Goal: Task Accomplishment & Management: Complete application form

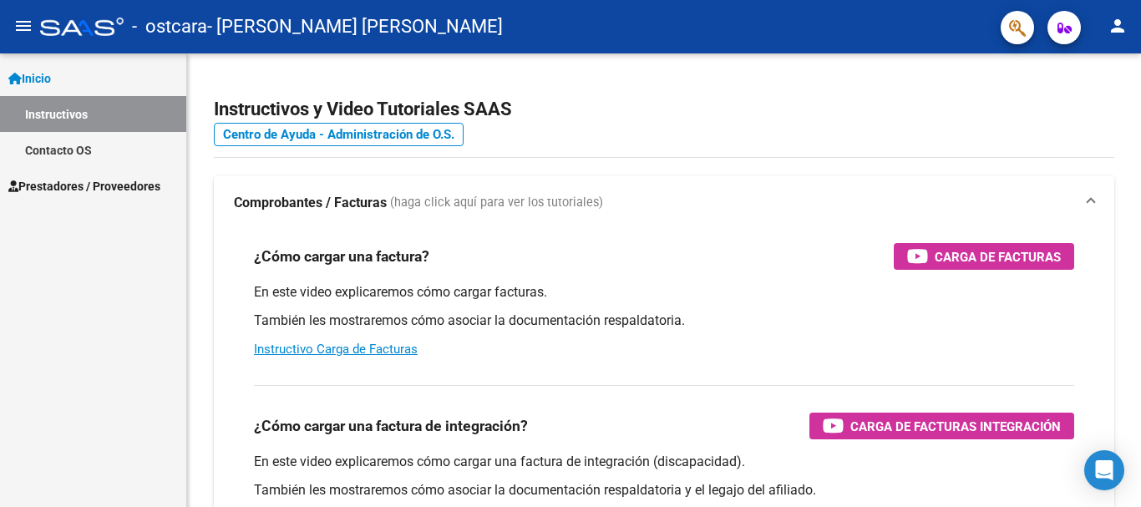
click at [55, 185] on span "Prestadores / Proveedores" at bounding box center [84, 186] width 152 height 18
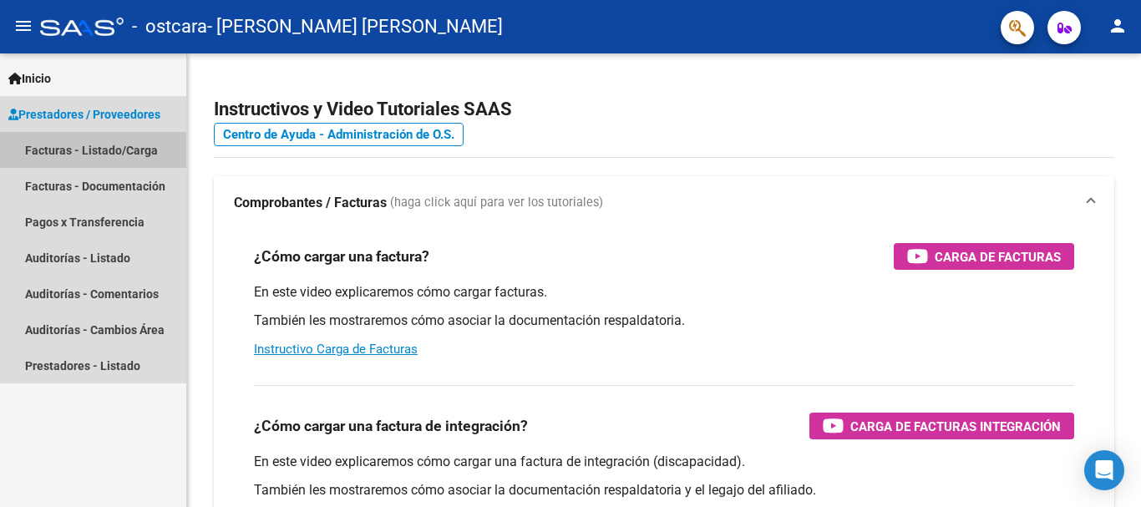
click at [53, 152] on link "Facturas - Listado/Carga" at bounding box center [93, 150] width 186 height 36
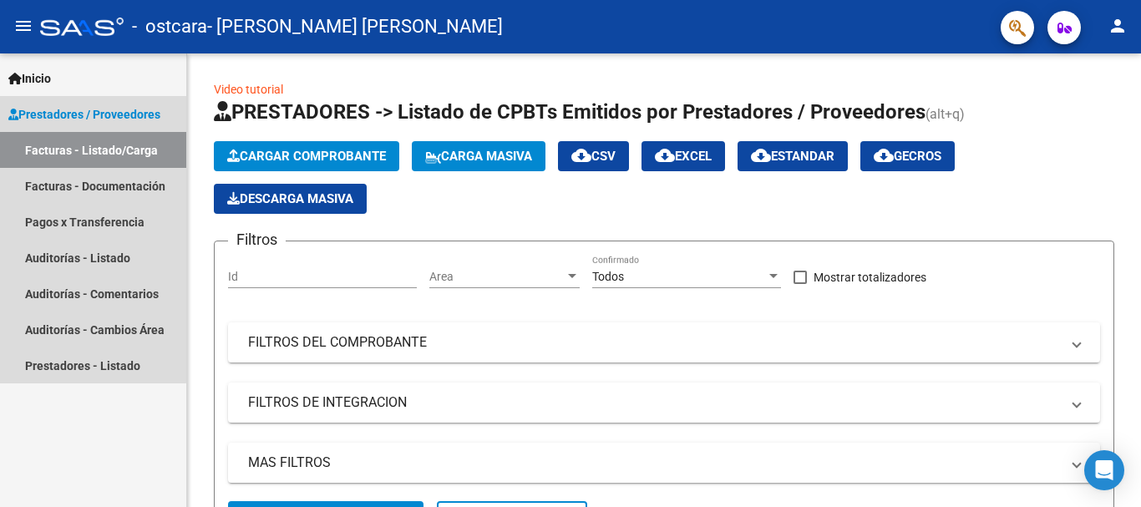
click at [47, 110] on span "Prestadores / Proveedores" at bounding box center [84, 114] width 152 height 18
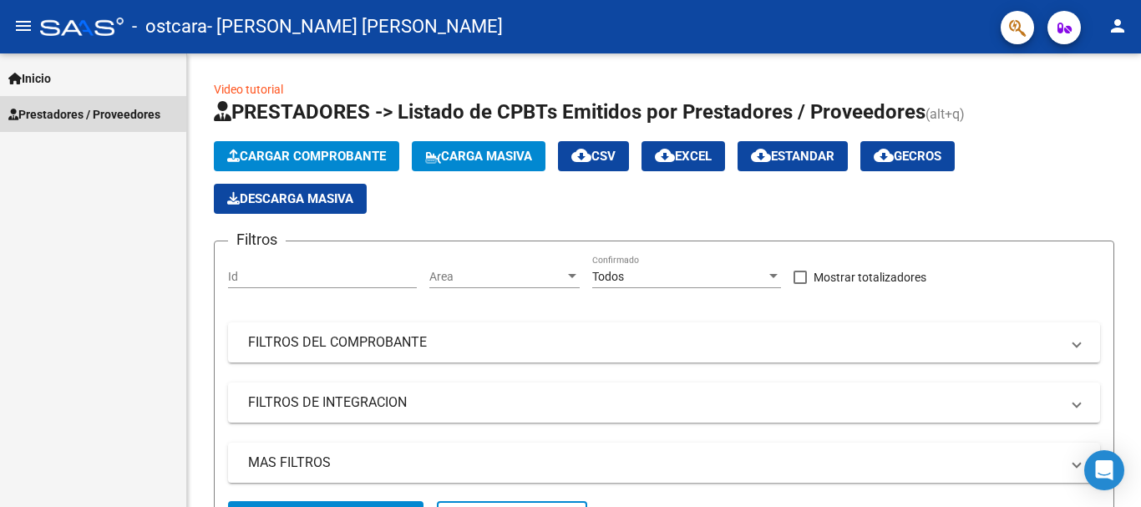
click at [47, 110] on span "Prestadores / Proveedores" at bounding box center [84, 114] width 152 height 18
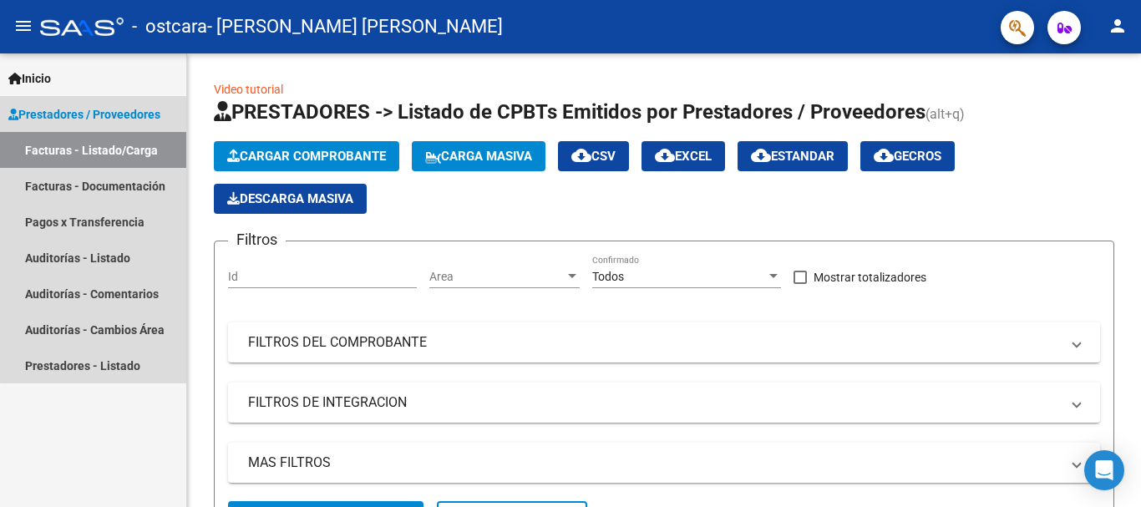
click at [119, 109] on span "Prestadores / Proveedores" at bounding box center [84, 114] width 152 height 18
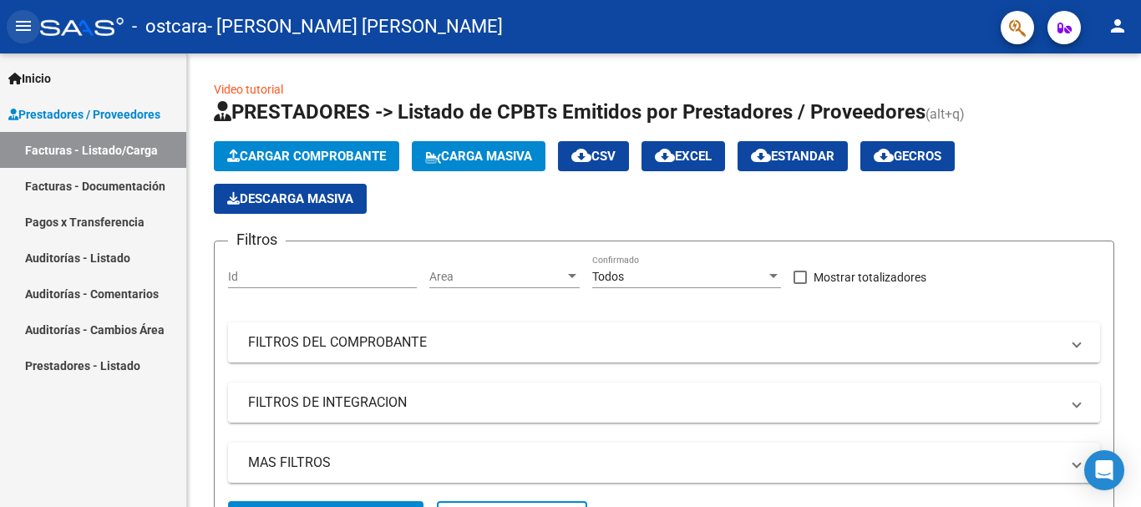
click at [23, 21] on mat-icon "menu" at bounding box center [23, 26] width 20 height 20
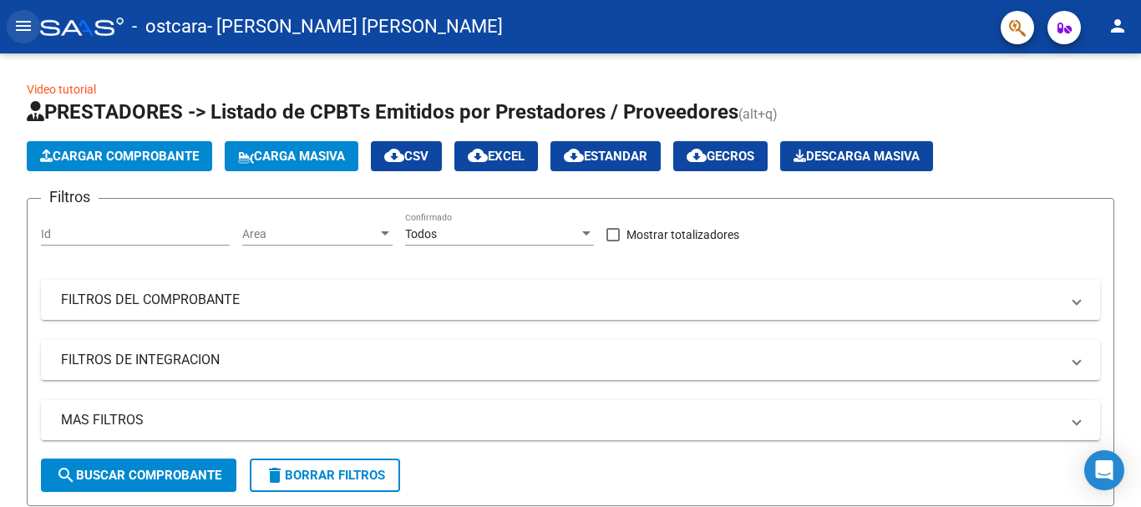
click at [23, 21] on mat-icon "menu" at bounding box center [23, 26] width 20 height 20
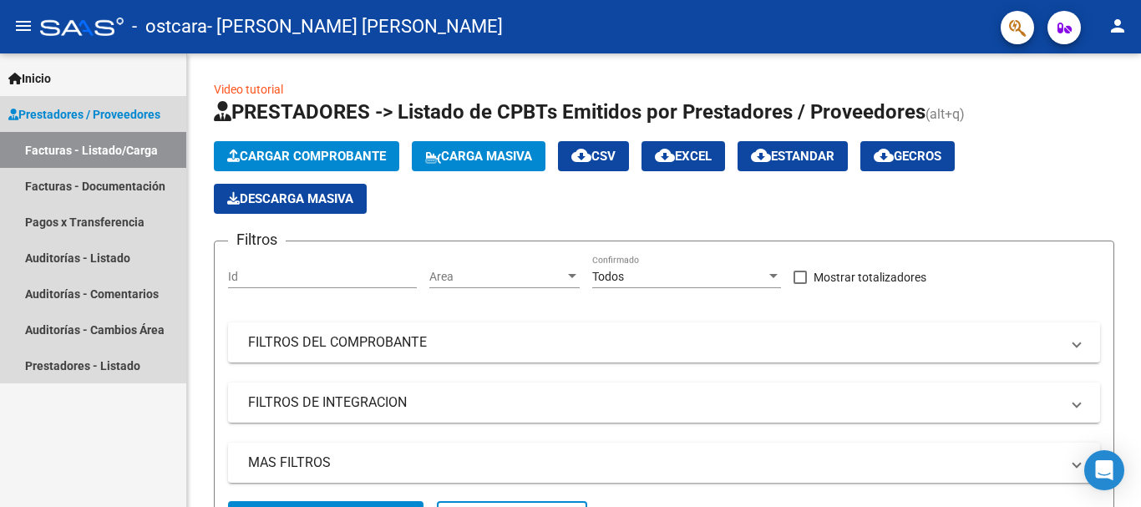
click at [39, 139] on link "Facturas - Listado/Carga" at bounding box center [93, 150] width 186 height 36
click at [44, 111] on span "Prestadores / Proveedores" at bounding box center [84, 114] width 152 height 18
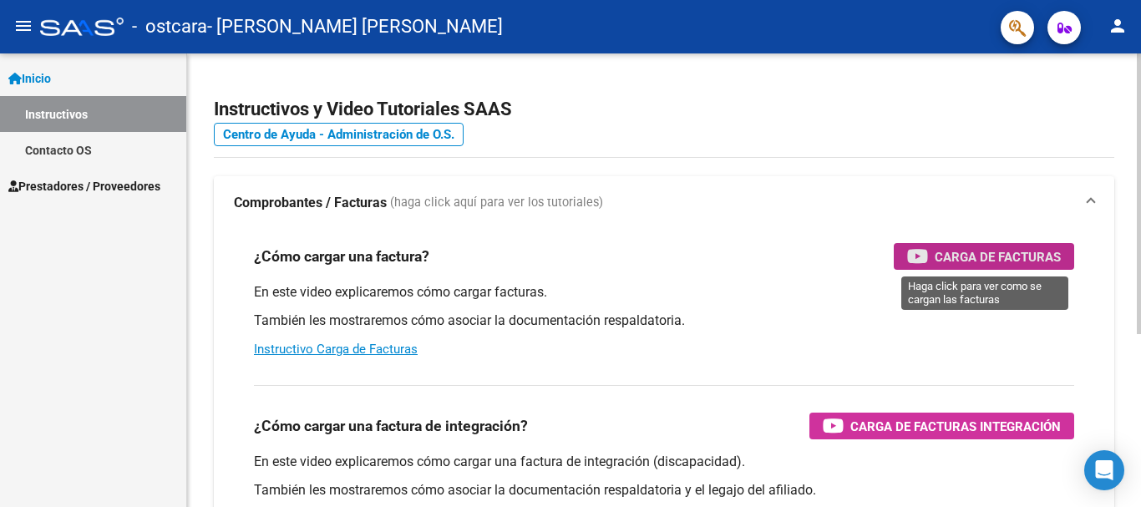
click at [1007, 256] on span "Carga de Facturas" at bounding box center [997, 256] width 126 height 21
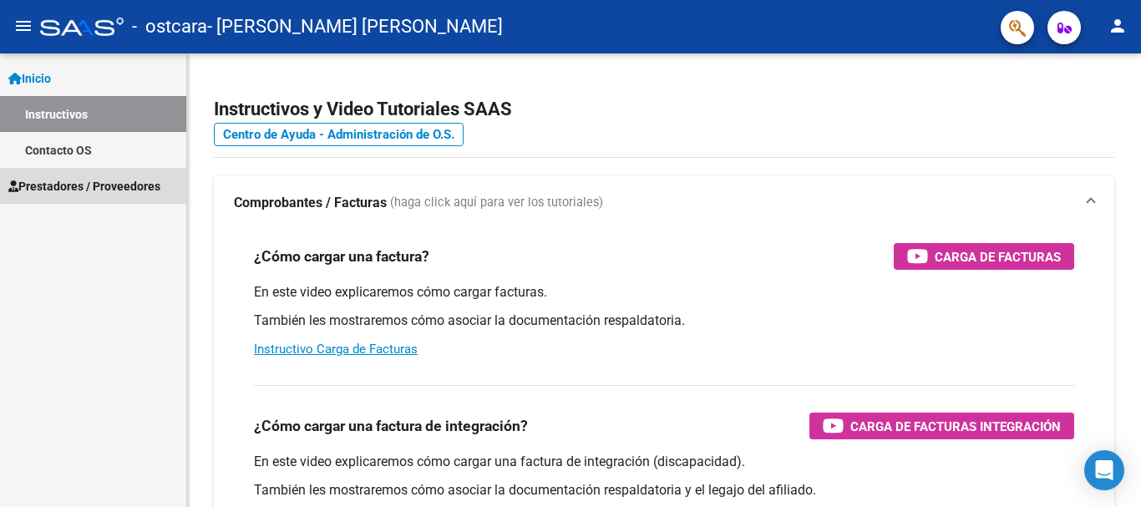
click at [93, 185] on span "Prestadores / Proveedores" at bounding box center [84, 186] width 152 height 18
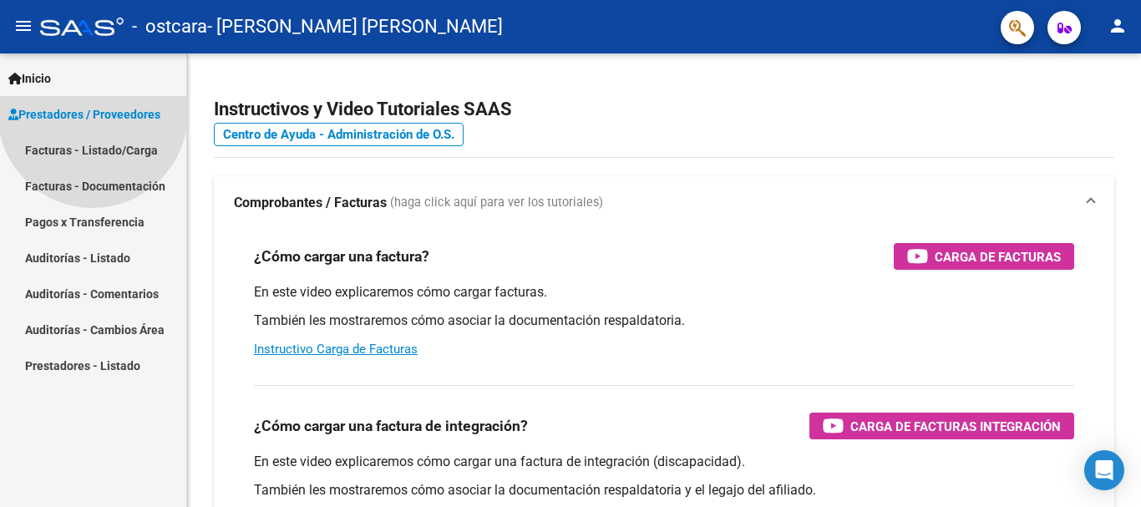
click at [93, 124] on span "Prestadores / Proveedores" at bounding box center [84, 114] width 152 height 18
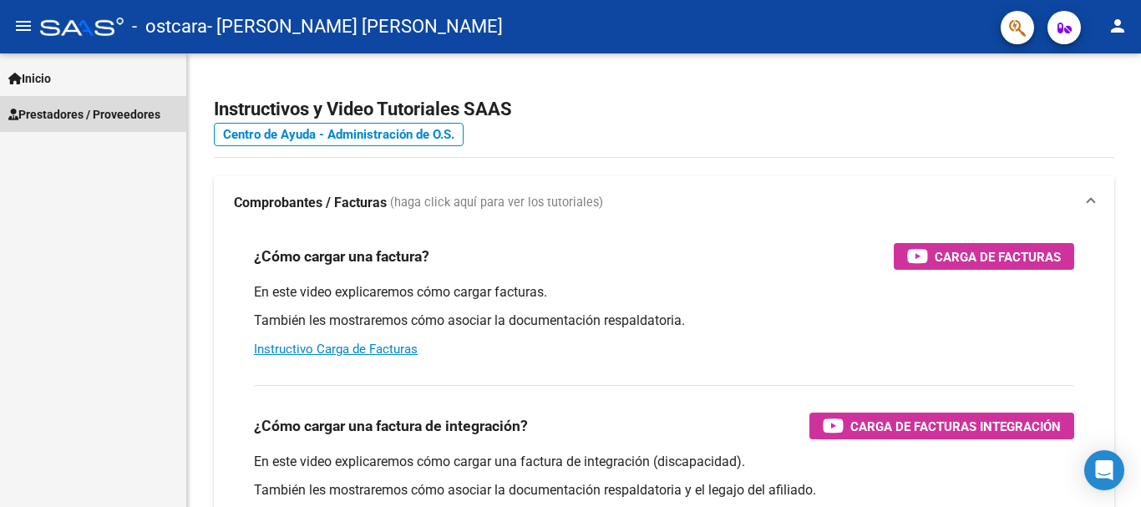
click at [124, 108] on span "Prestadores / Proveedores" at bounding box center [84, 114] width 152 height 18
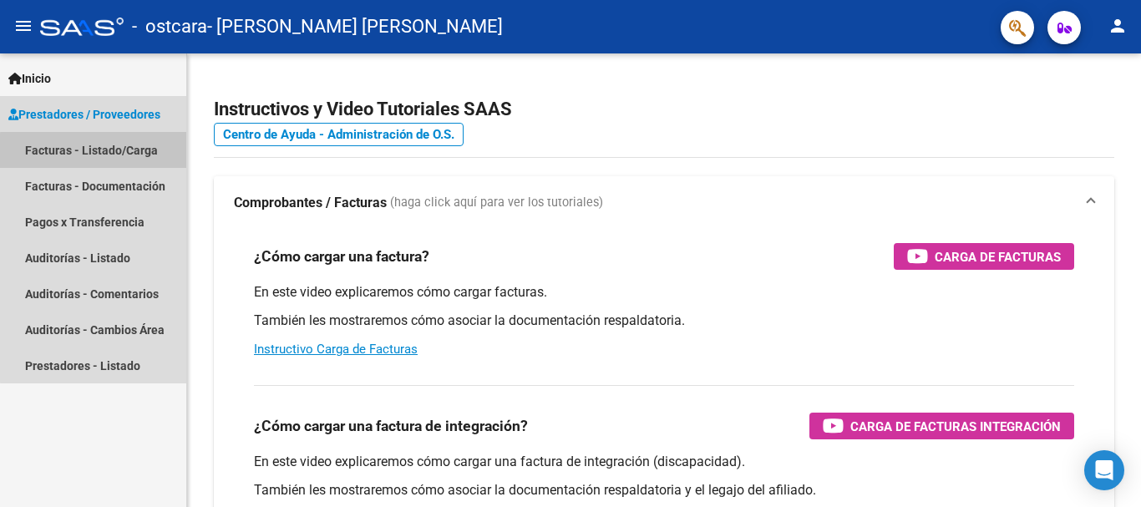
click at [97, 151] on link "Facturas - Listado/Carga" at bounding box center [93, 150] width 186 height 36
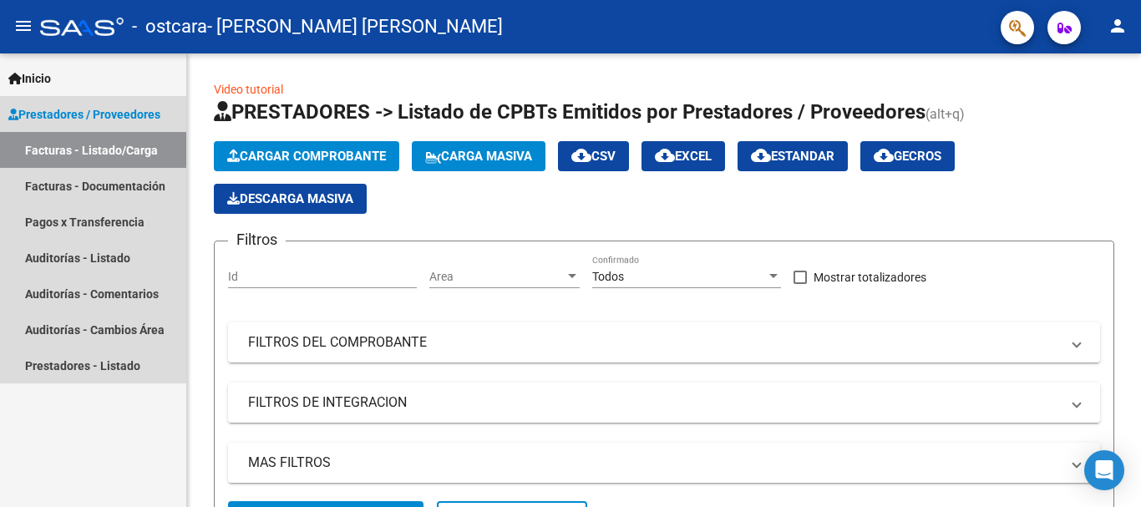
click at [56, 116] on span "Prestadores / Proveedores" at bounding box center [84, 114] width 152 height 18
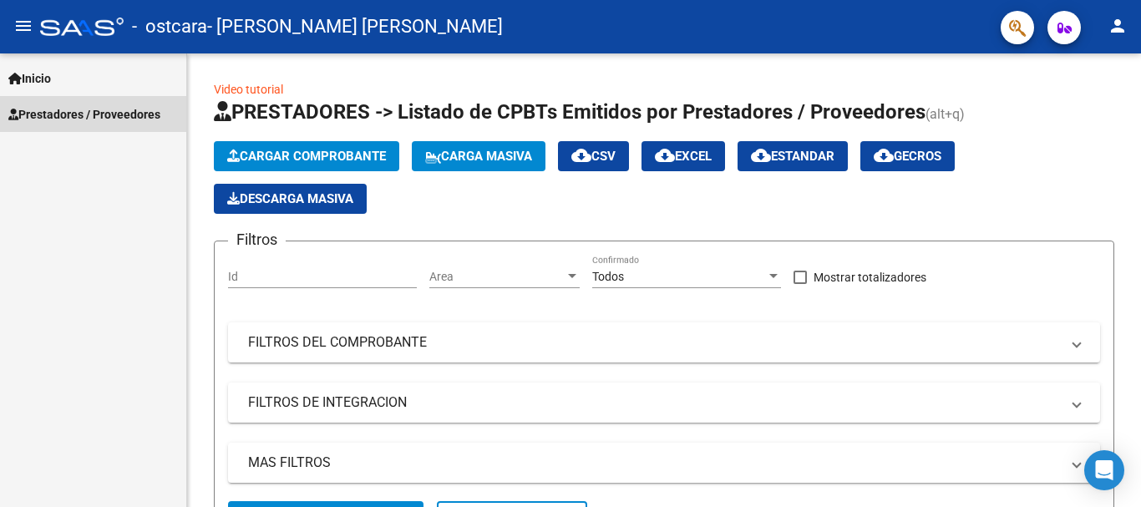
click at [56, 116] on span "Prestadores / Proveedores" at bounding box center [84, 114] width 152 height 18
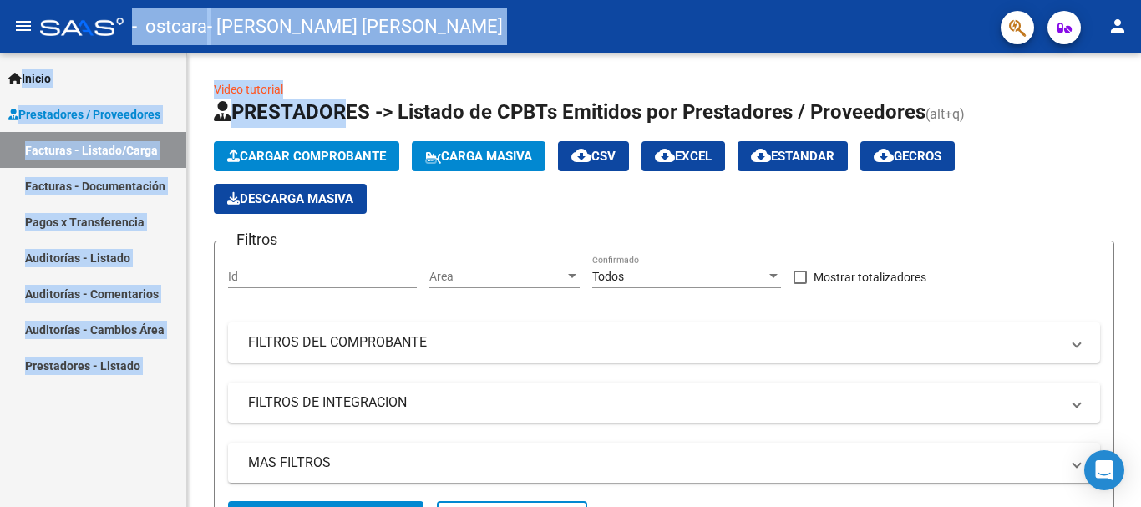
drag, startPoint x: 340, startPoint y: 116, endPoint x: 30, endPoint y: -6, distance: 332.9
click at [30, 0] on html "menu - ostcara - RODRIGUEZ NATACHA GABRIELA person Inicio Instructivos Contacto…" at bounding box center [570, 253] width 1141 height 507
click at [19, 23] on mat-icon "menu" at bounding box center [23, 26] width 20 height 20
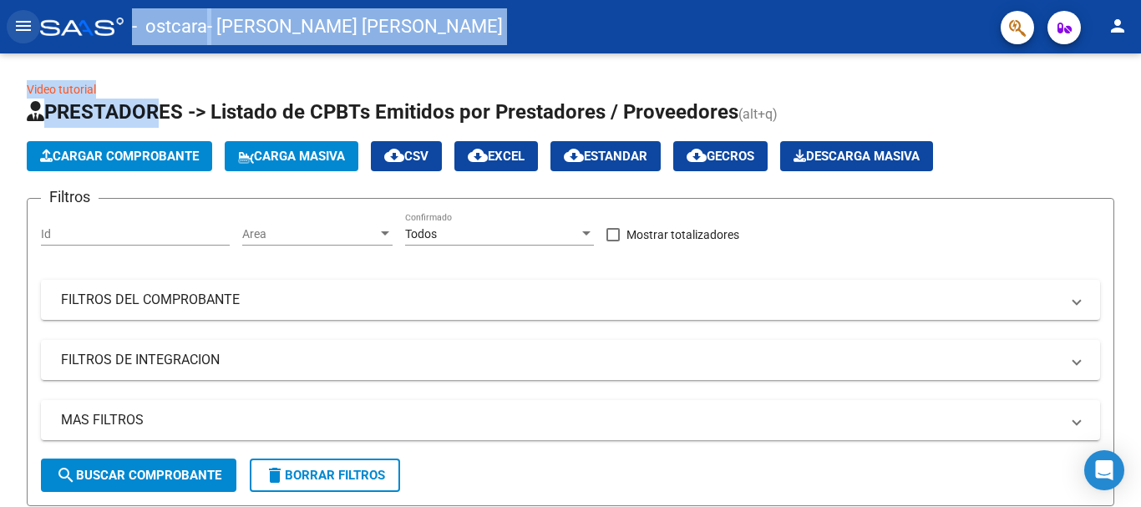
click at [26, 18] on mat-icon "menu" at bounding box center [23, 26] width 20 height 20
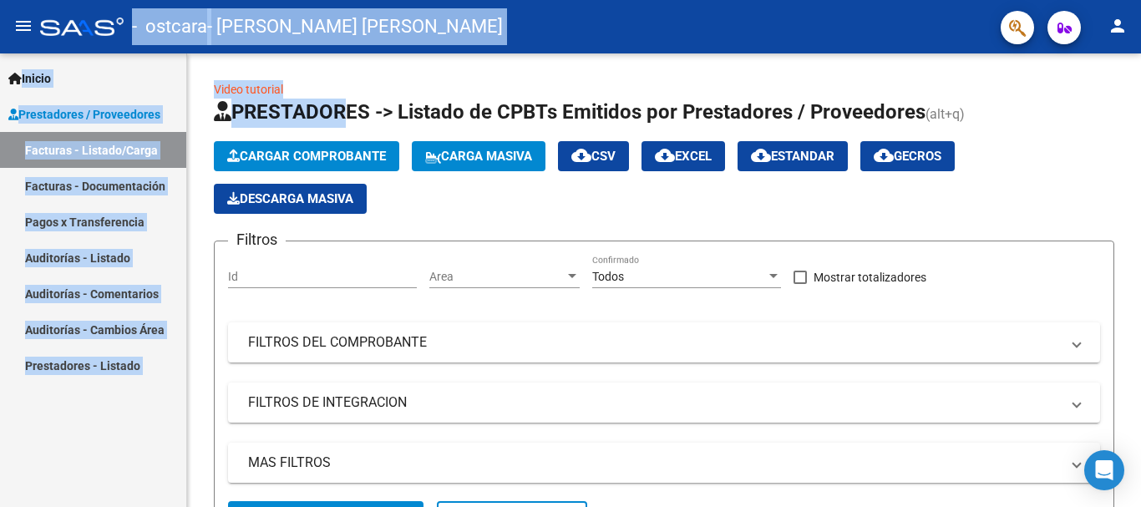
click at [26, 18] on mat-icon "menu" at bounding box center [23, 26] width 20 height 20
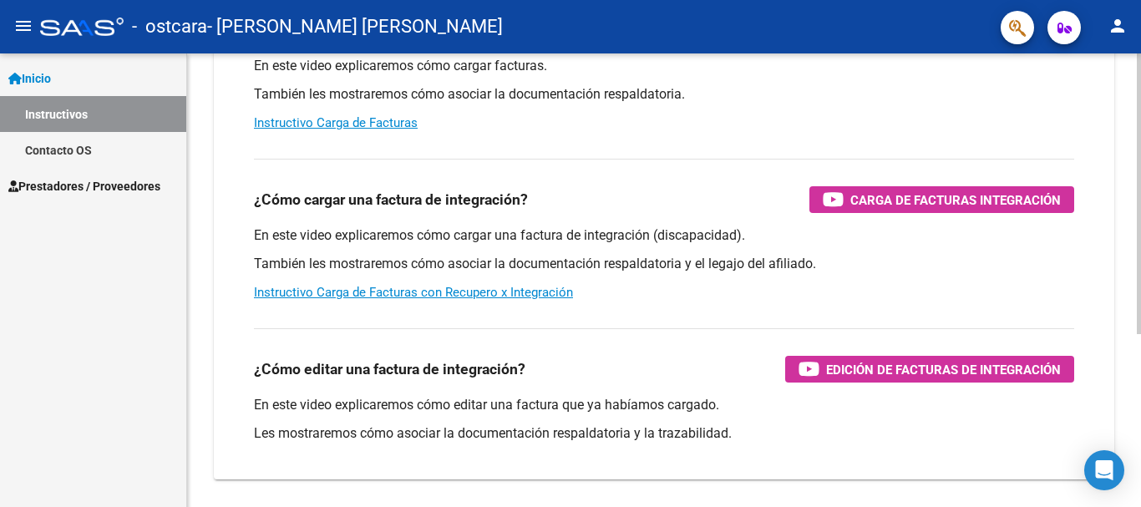
scroll to position [230, 0]
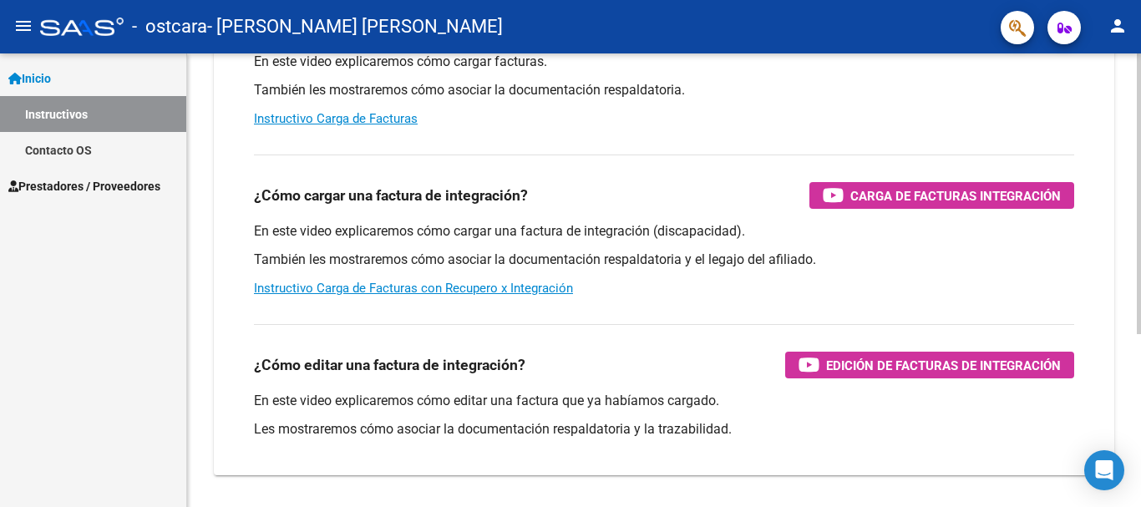
click at [1138, 382] on div at bounding box center [1138, 336] width 4 height 281
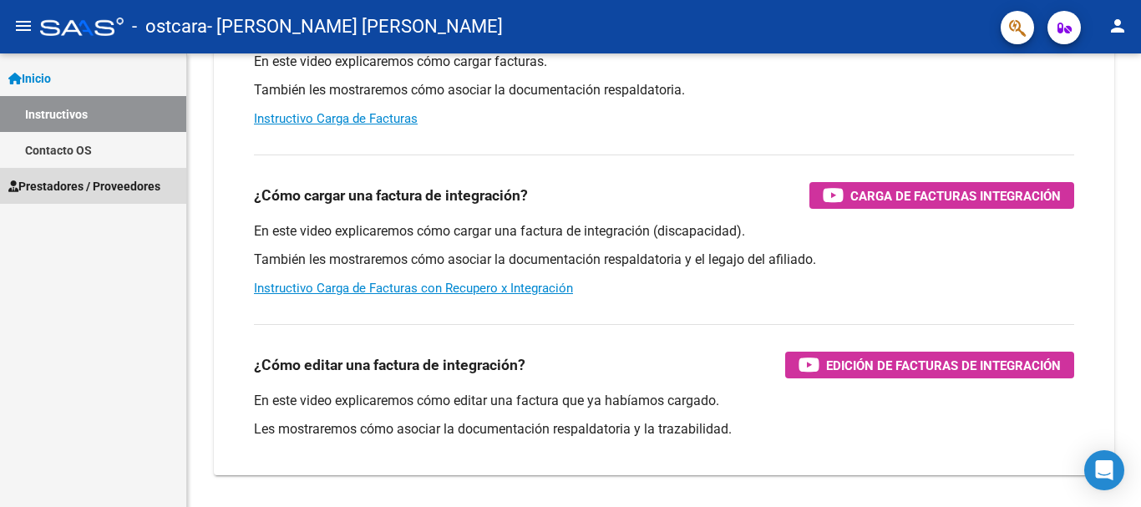
click at [57, 180] on span "Prestadores / Proveedores" at bounding box center [84, 186] width 152 height 18
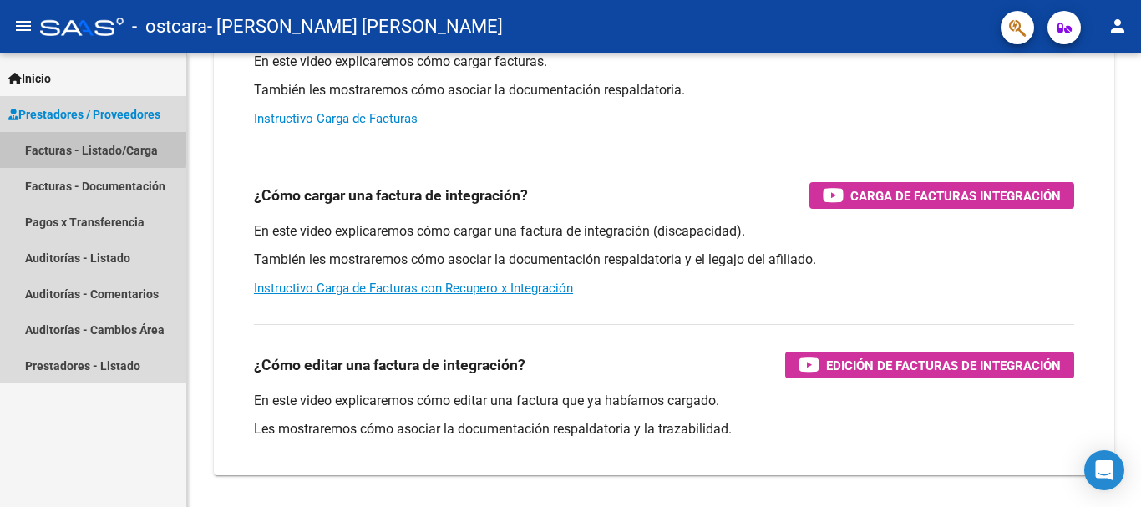
click at [46, 144] on link "Facturas - Listado/Carga" at bounding box center [93, 150] width 186 height 36
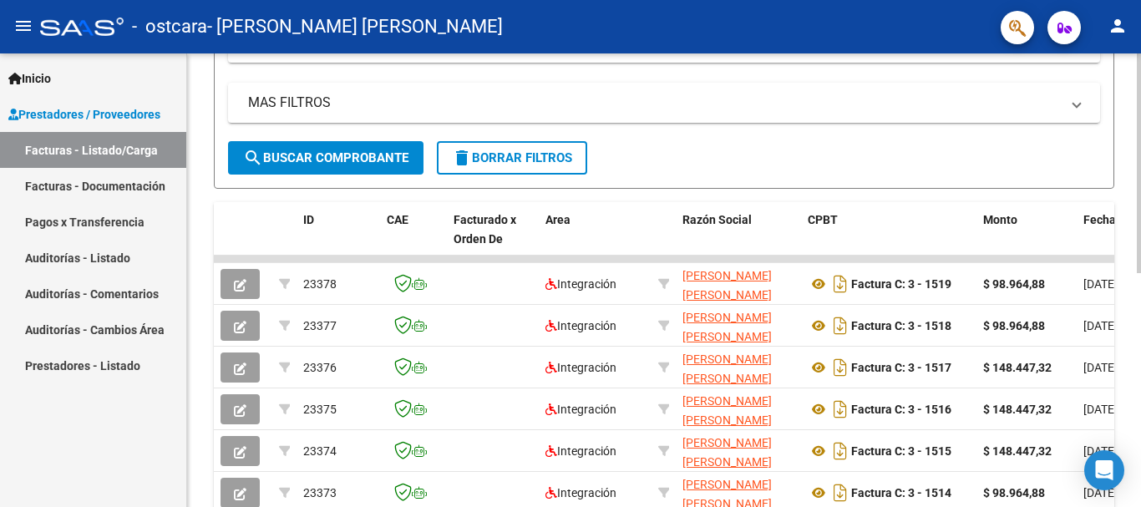
scroll to position [363, 0]
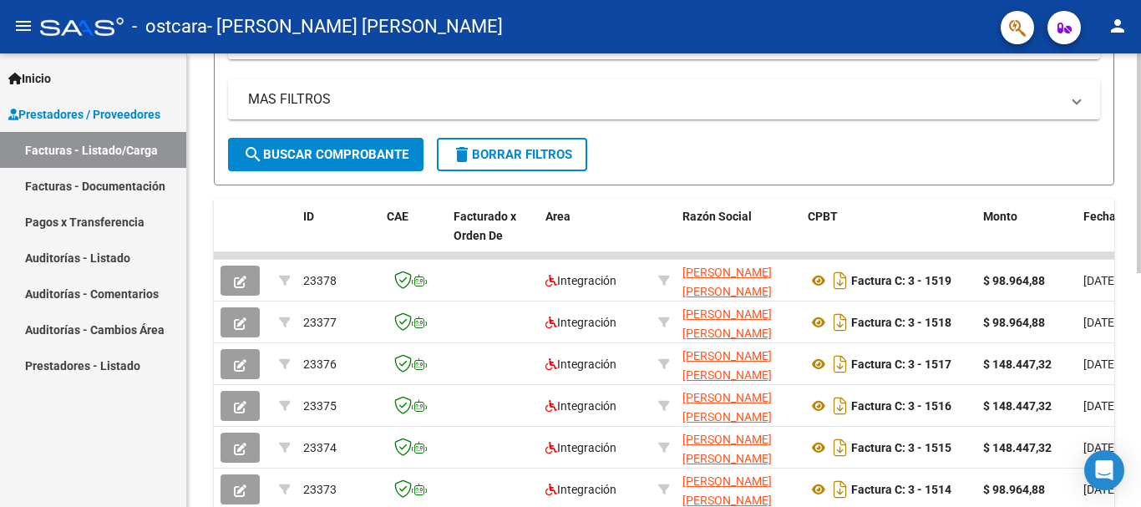
click at [1135, 254] on div "Video tutorial PRESTADORES -> Listado de CPBTs Emitidos por Prestadores / Prove…" at bounding box center [666, 150] width 958 height 921
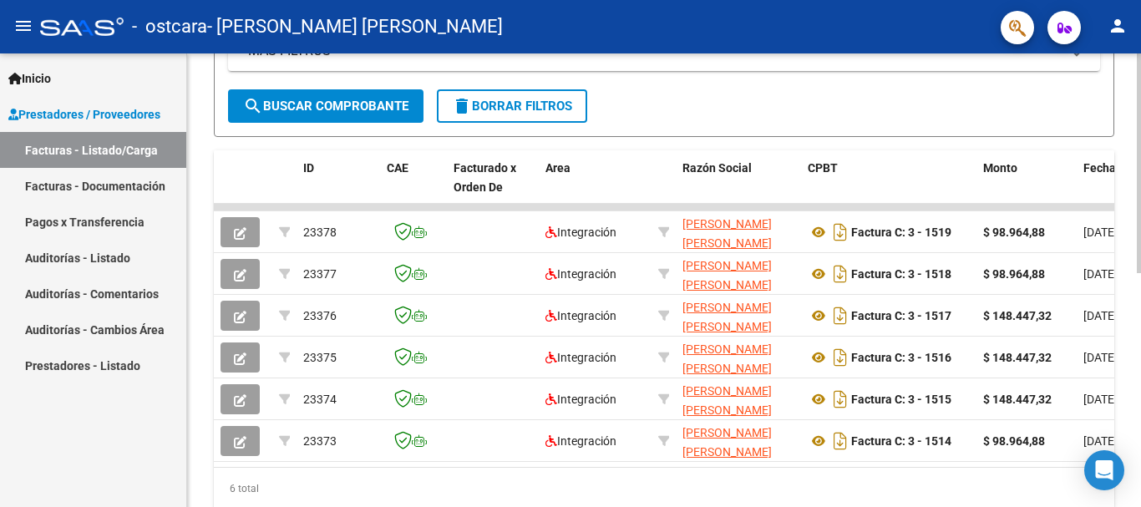
scroll to position [481, 0]
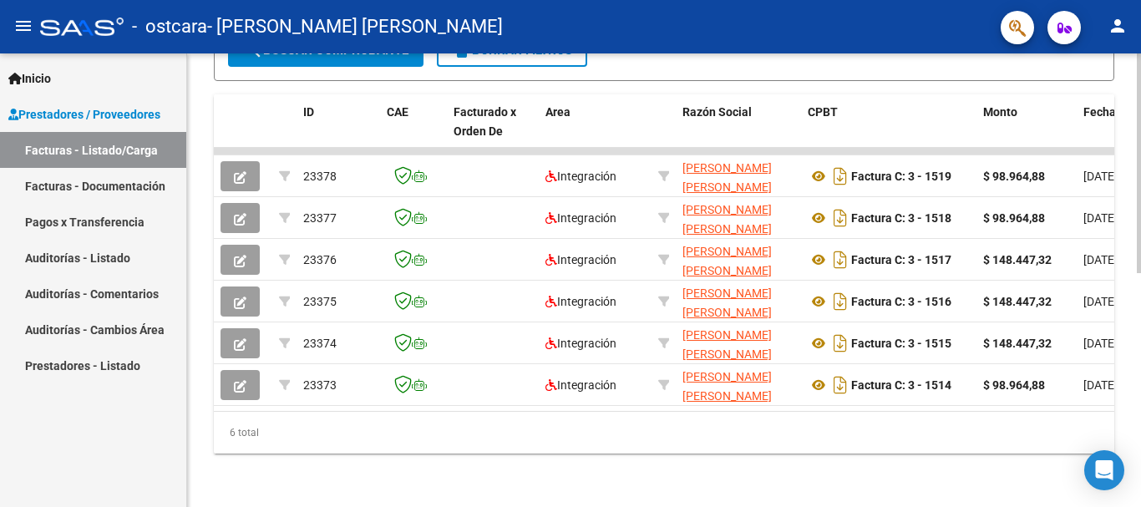
click at [1140, 337] on div at bounding box center [1138, 397] width 4 height 220
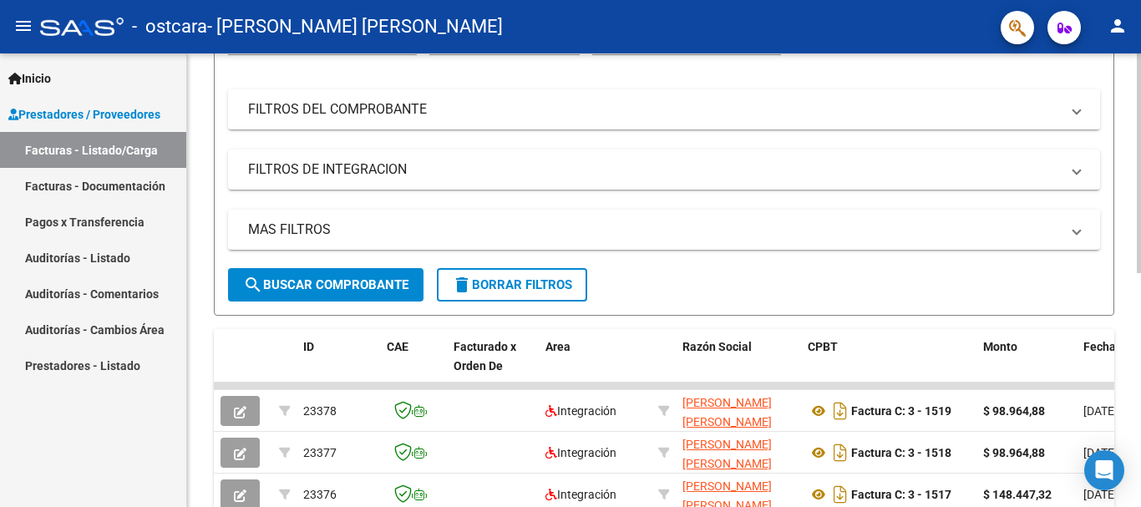
scroll to position [0, 0]
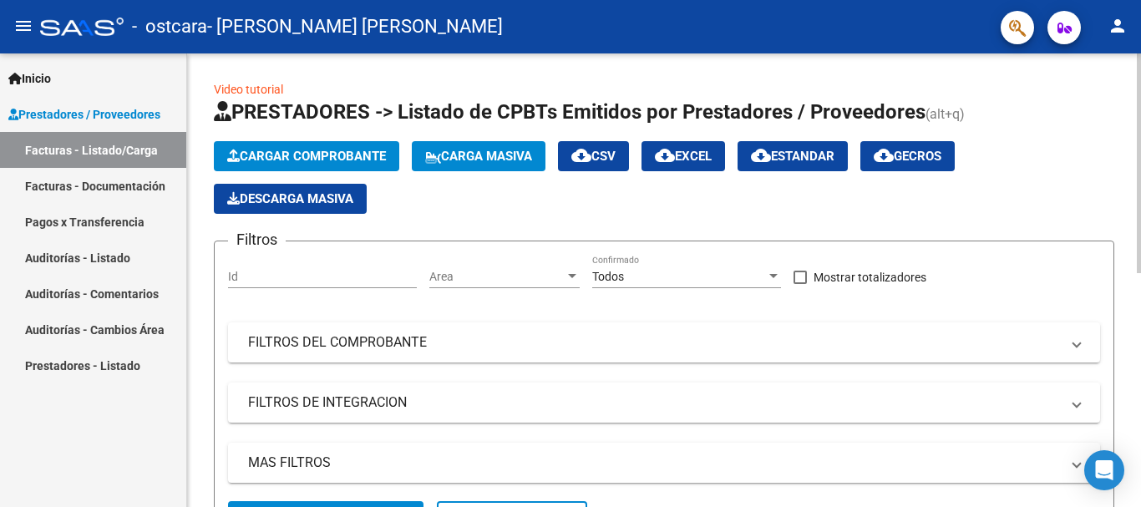
click at [1140, 114] on div at bounding box center [1138, 163] width 4 height 220
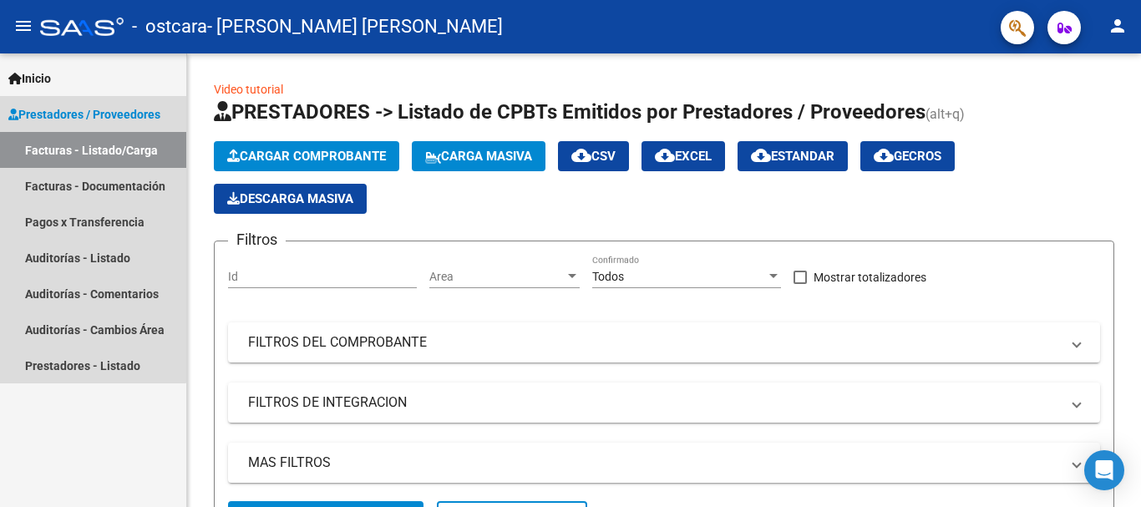
click at [69, 117] on span "Prestadores / Proveedores" at bounding box center [84, 114] width 152 height 18
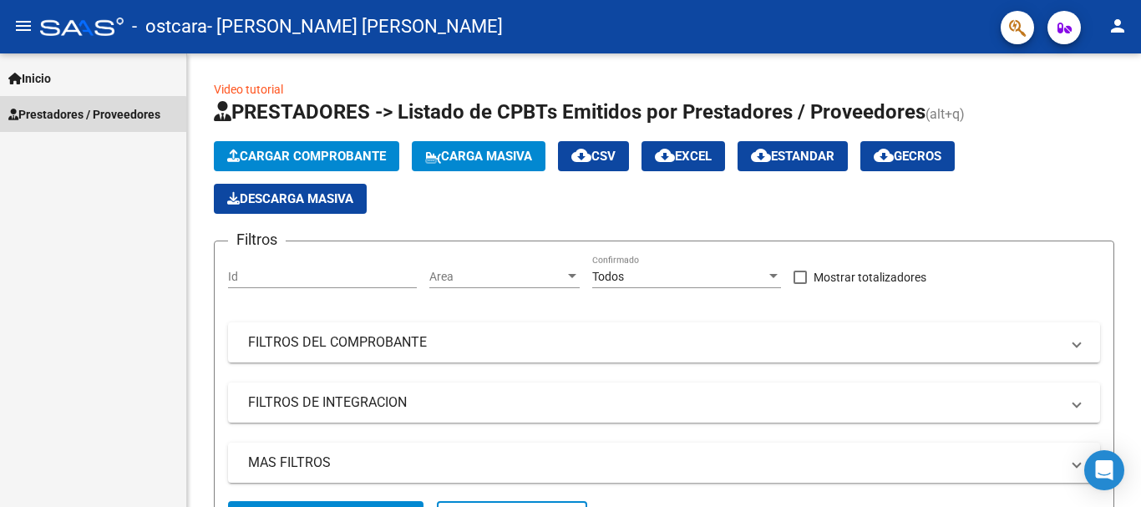
click at [69, 117] on span "Prestadores / Proveedores" at bounding box center [84, 114] width 152 height 18
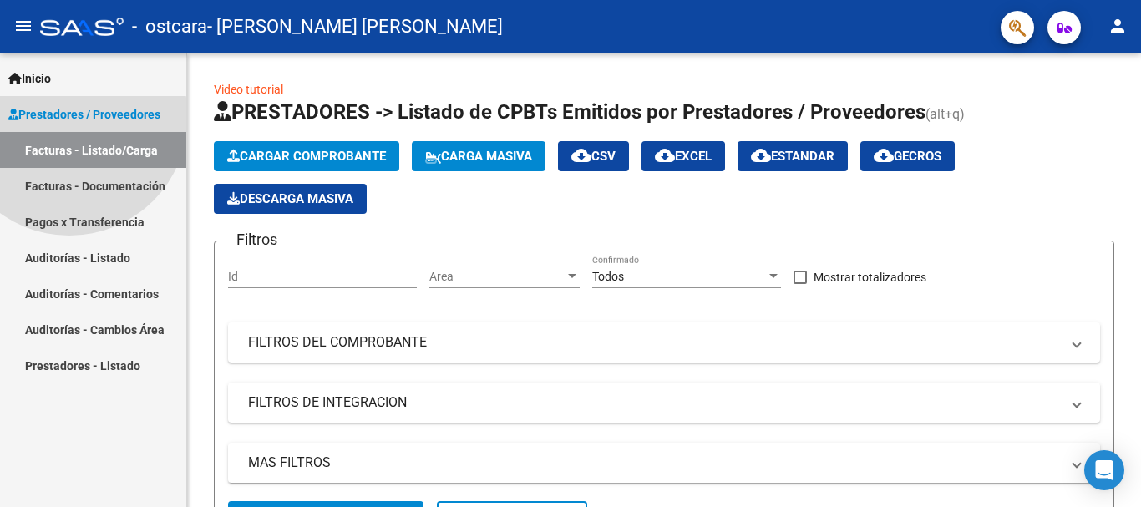
click at [69, 117] on span "Prestadores / Proveedores" at bounding box center [84, 114] width 152 height 18
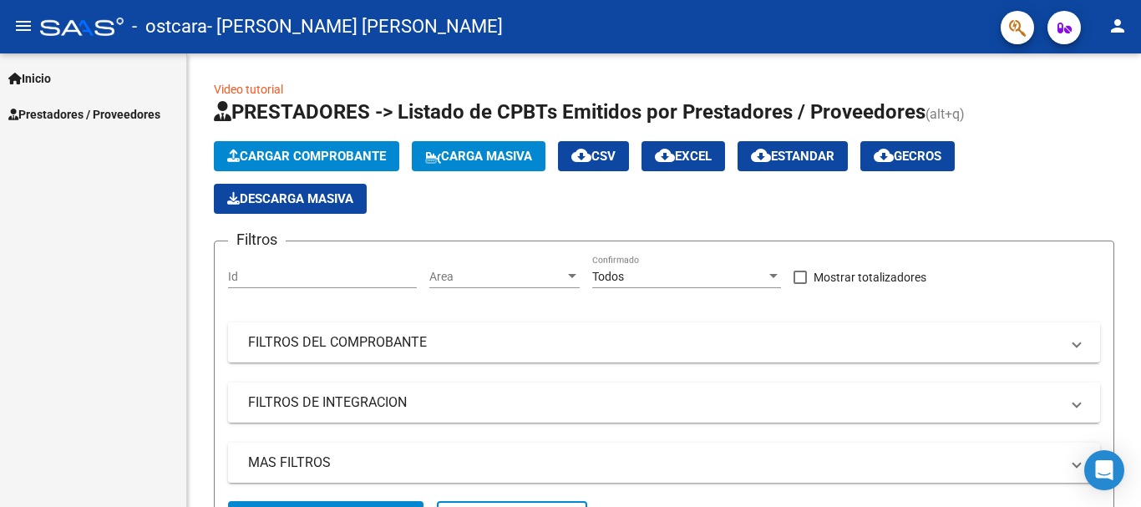
click at [44, 75] on span "Inicio" at bounding box center [29, 78] width 43 height 18
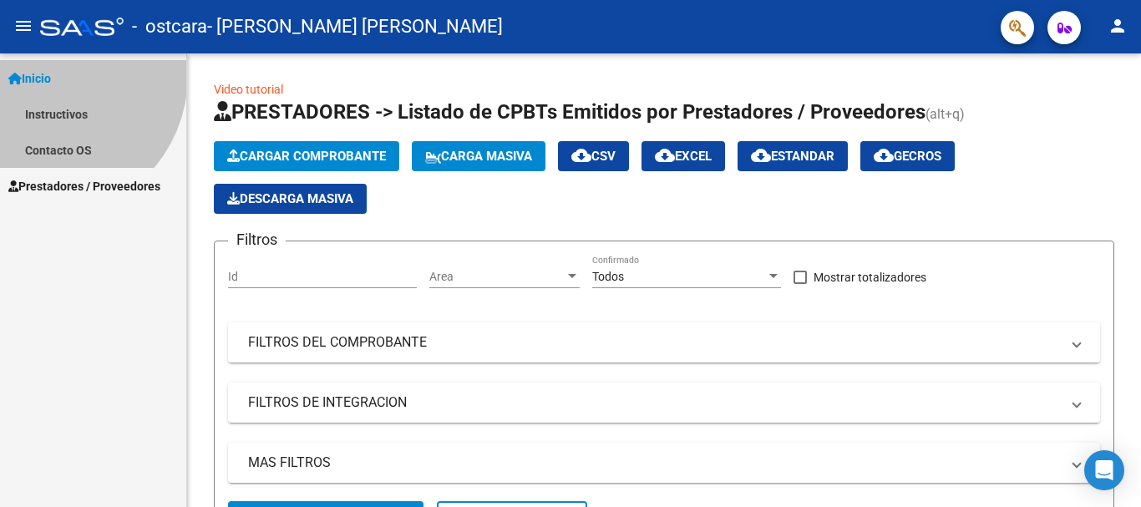
click at [44, 75] on span "Inicio" at bounding box center [29, 78] width 43 height 18
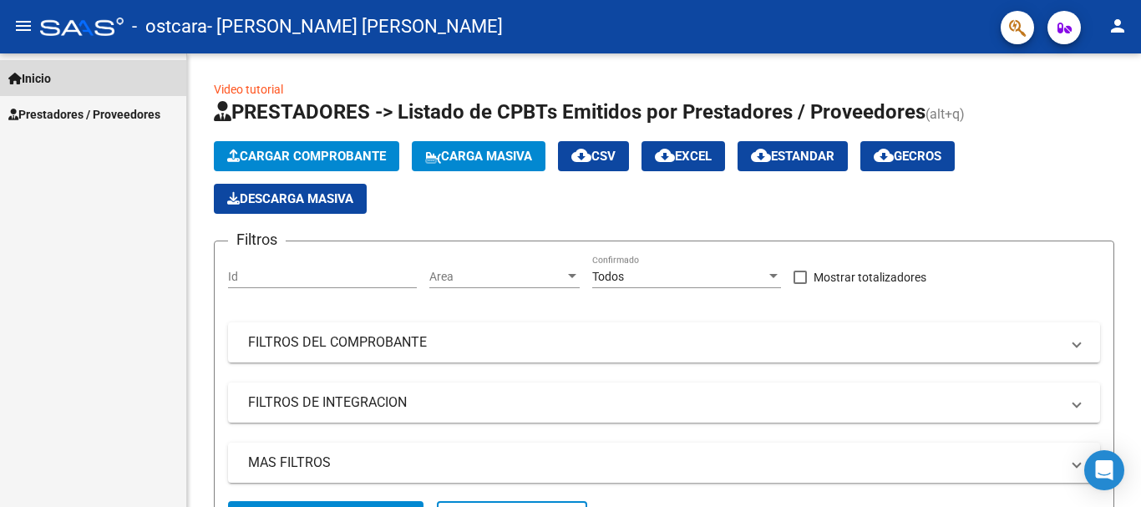
click at [44, 75] on span "Inicio" at bounding box center [29, 78] width 43 height 18
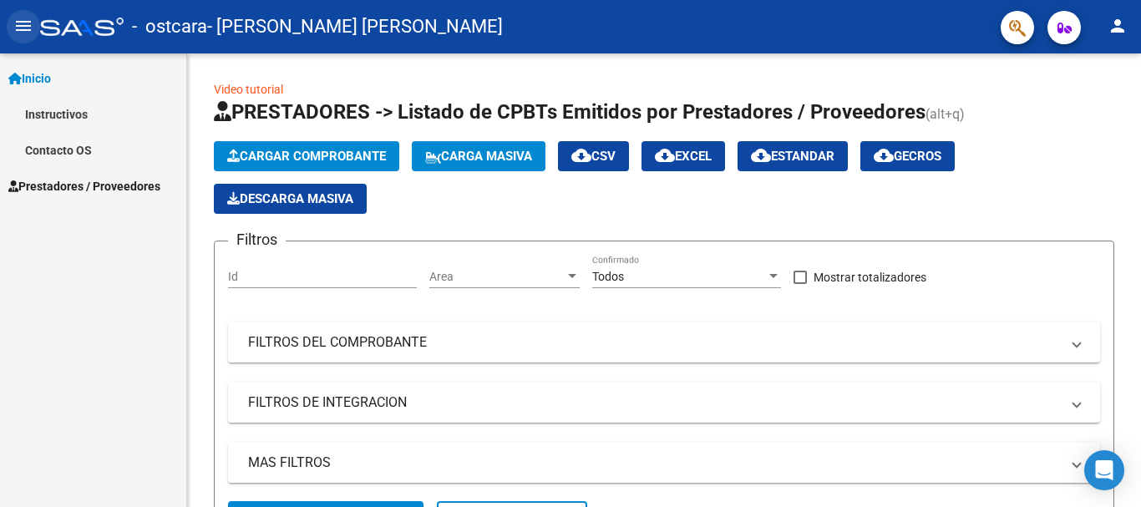
click at [23, 24] on mat-icon "menu" at bounding box center [23, 26] width 20 height 20
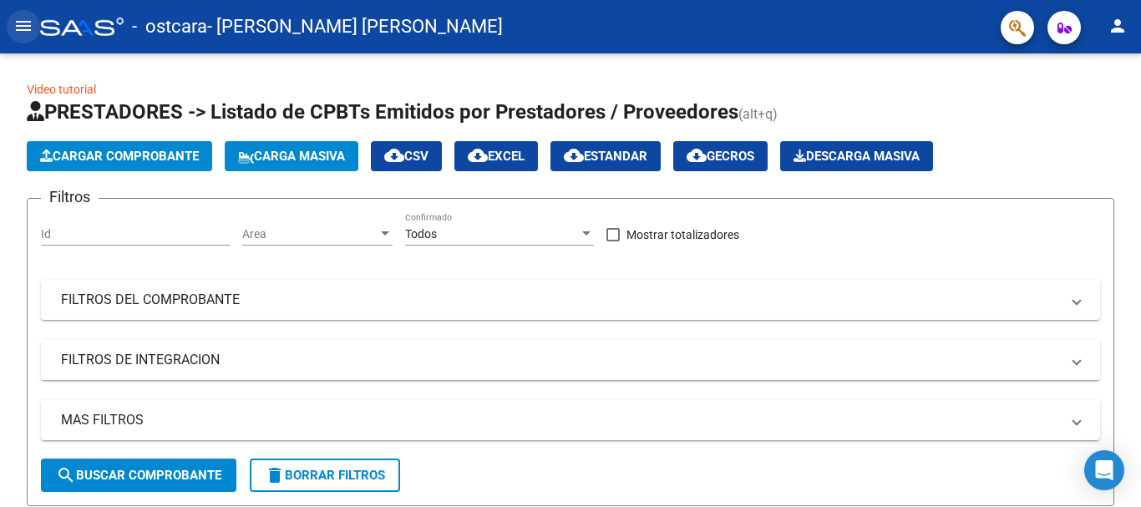
click at [23, 24] on mat-icon "menu" at bounding box center [23, 26] width 20 height 20
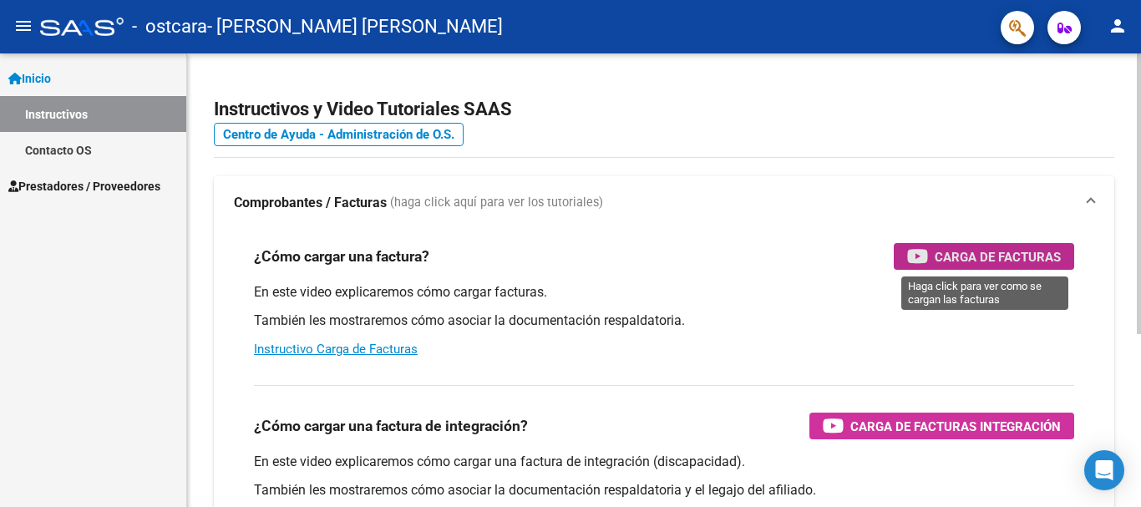
click at [995, 256] on span "Carga de Facturas" at bounding box center [997, 256] width 126 height 21
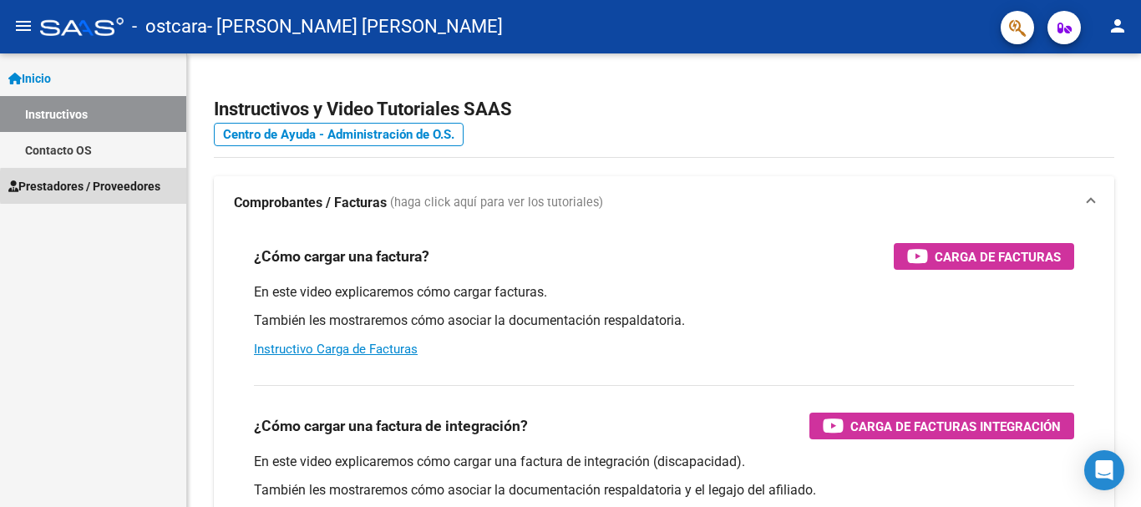
click at [146, 186] on span "Prestadores / Proveedores" at bounding box center [84, 186] width 152 height 18
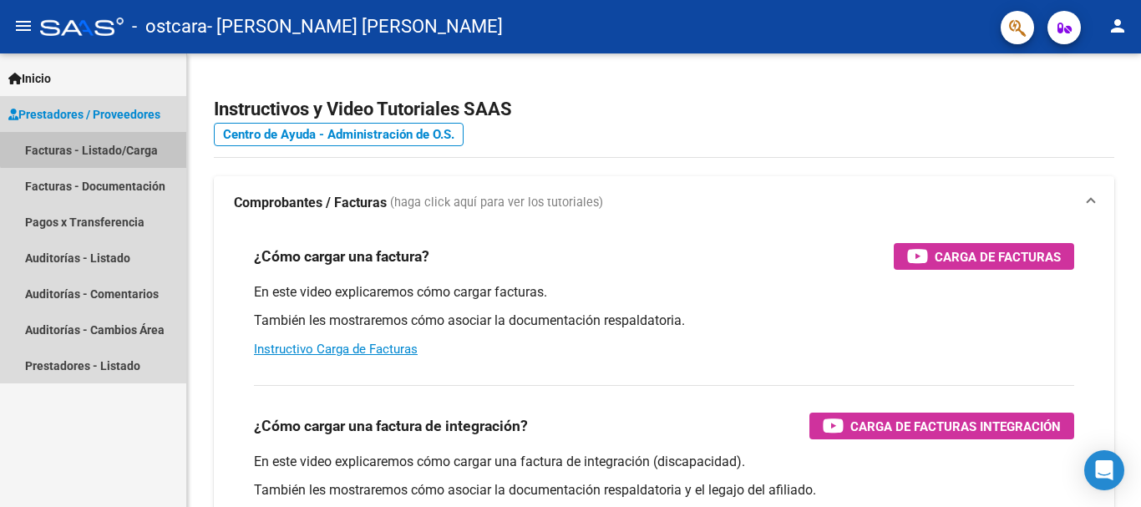
click at [98, 144] on link "Facturas - Listado/Carga" at bounding box center [93, 150] width 186 height 36
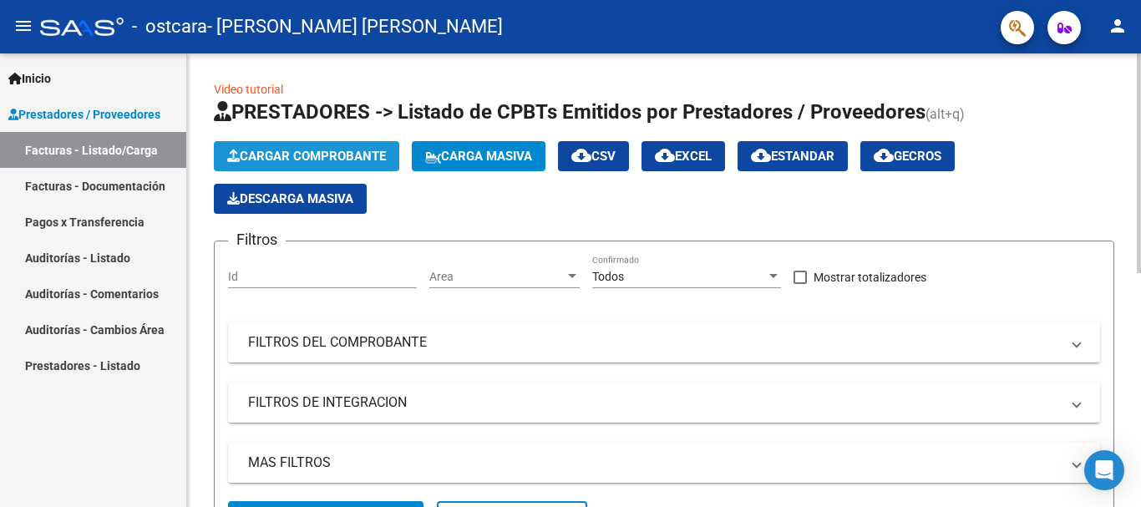
click at [311, 157] on span "Cargar Comprobante" at bounding box center [306, 156] width 159 height 15
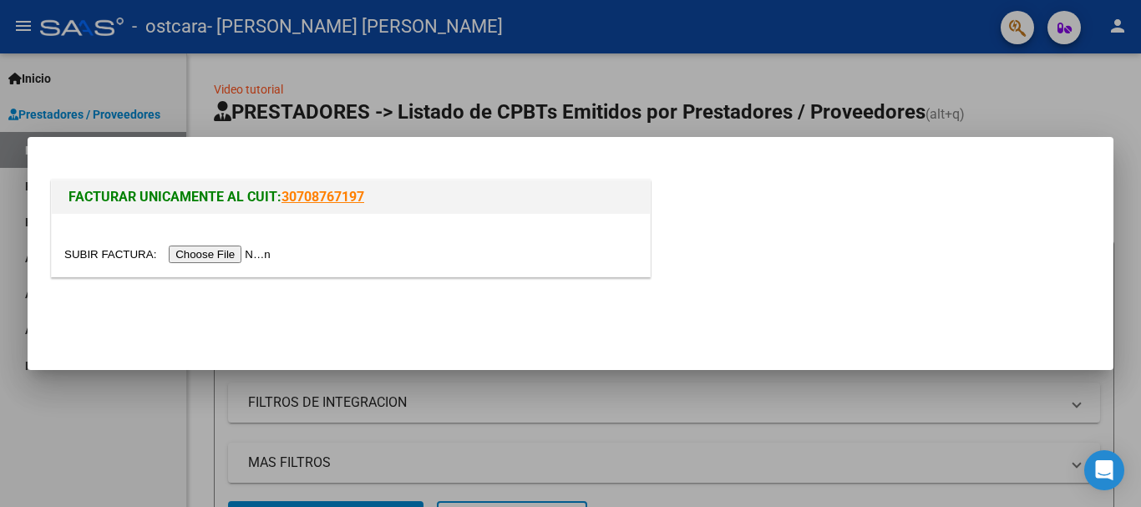
click at [234, 253] on input "file" at bounding box center [169, 254] width 211 height 18
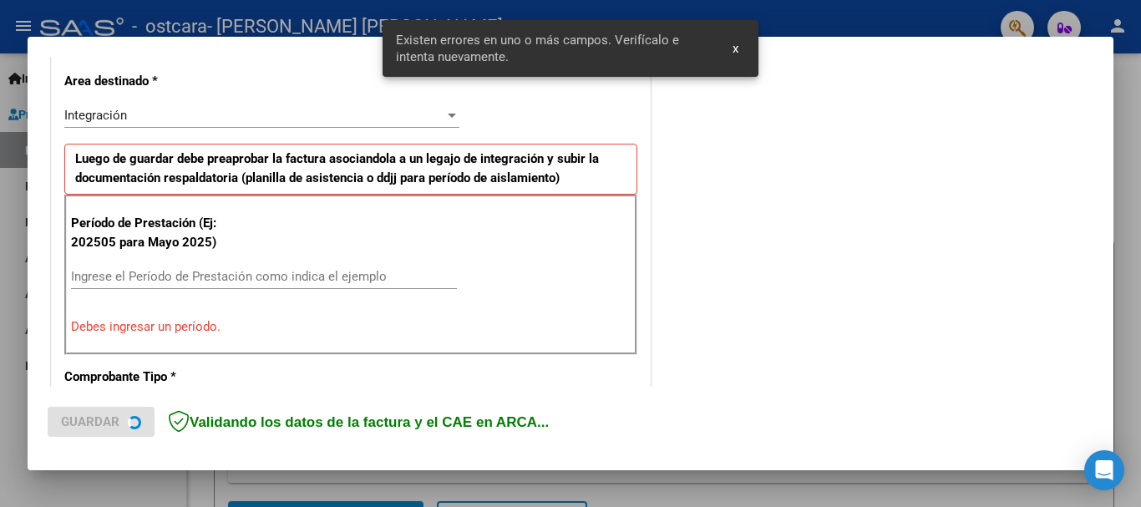
scroll to position [386, 0]
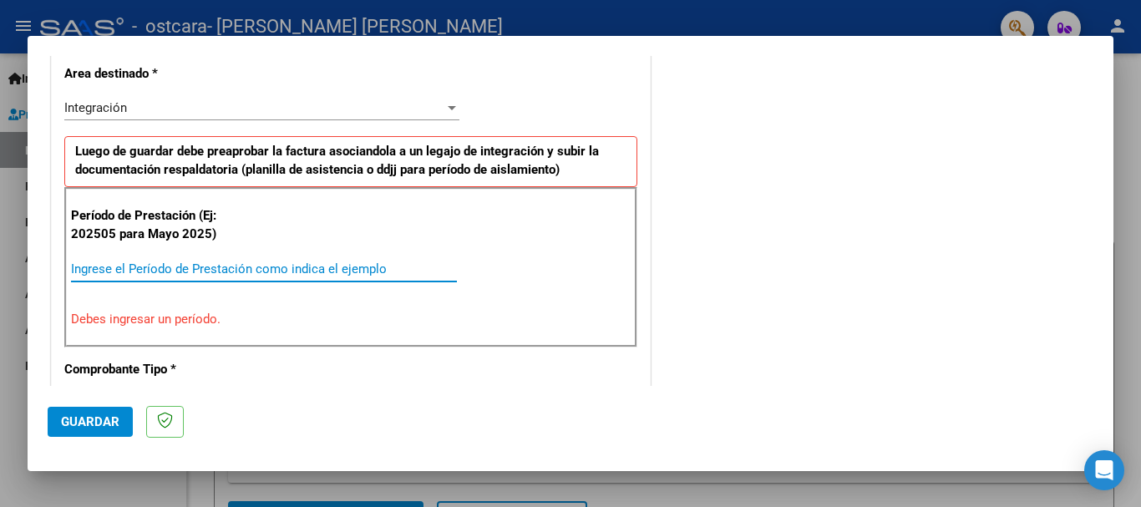
click at [215, 268] on input "Ingrese el Período de Prestación como indica el ejemplo" at bounding box center [264, 268] width 386 height 15
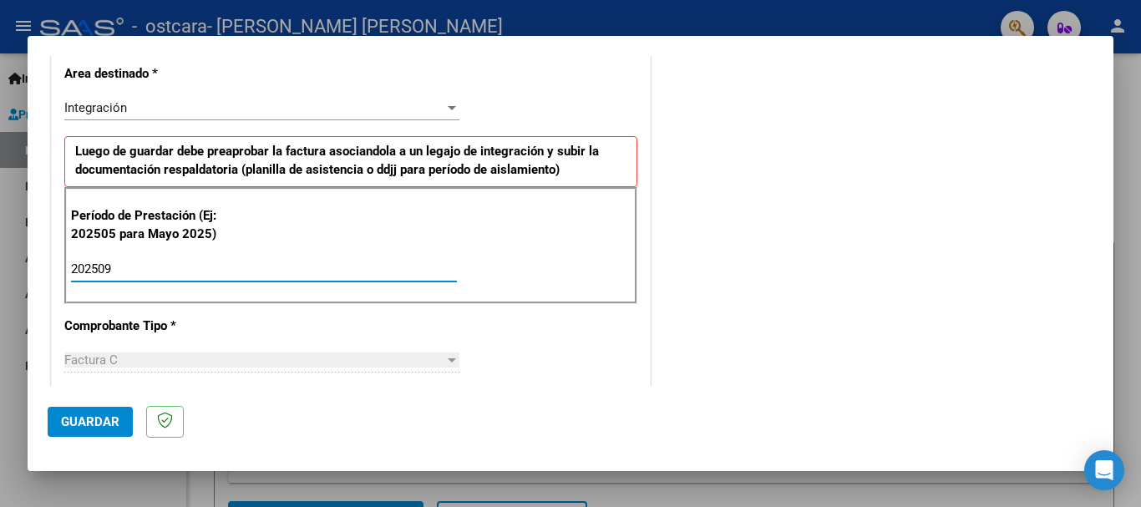
type input "202509"
click at [436, 357] on div "Factura C" at bounding box center [254, 359] width 380 height 15
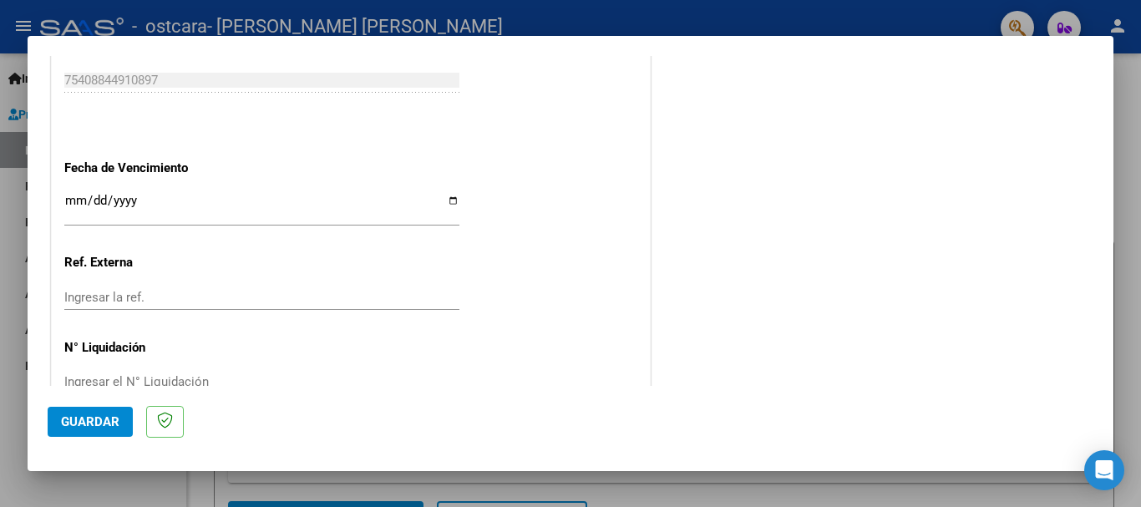
scroll to position [1103, 0]
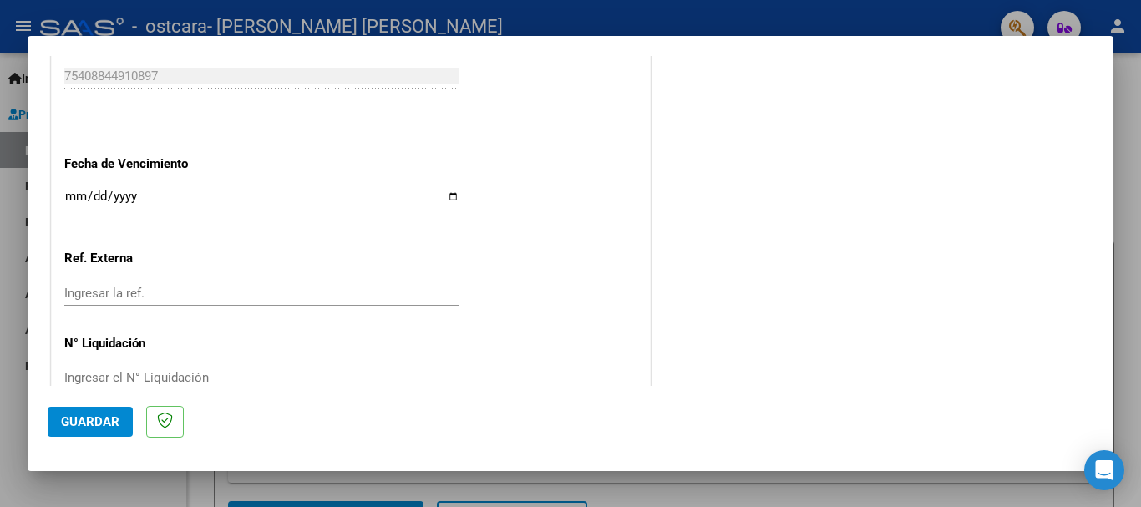
click at [79, 186] on div "Ingresar la fecha" at bounding box center [261, 203] width 395 height 36
click at [448, 198] on input "Ingresar la fecha" at bounding box center [261, 203] width 395 height 27
type input "2025-10-16"
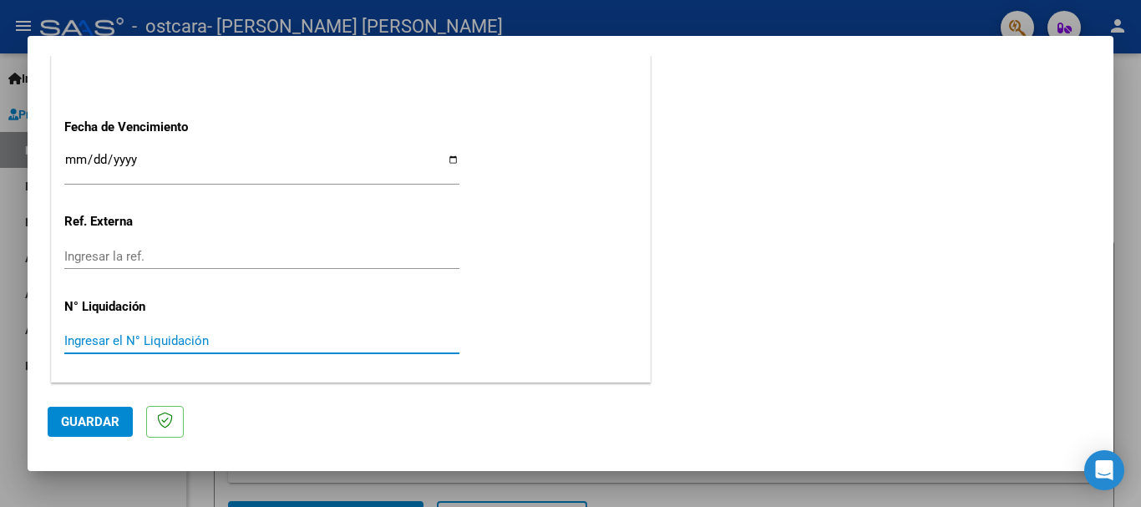
click at [230, 339] on input "Ingresar el N° Liquidación" at bounding box center [261, 340] width 395 height 15
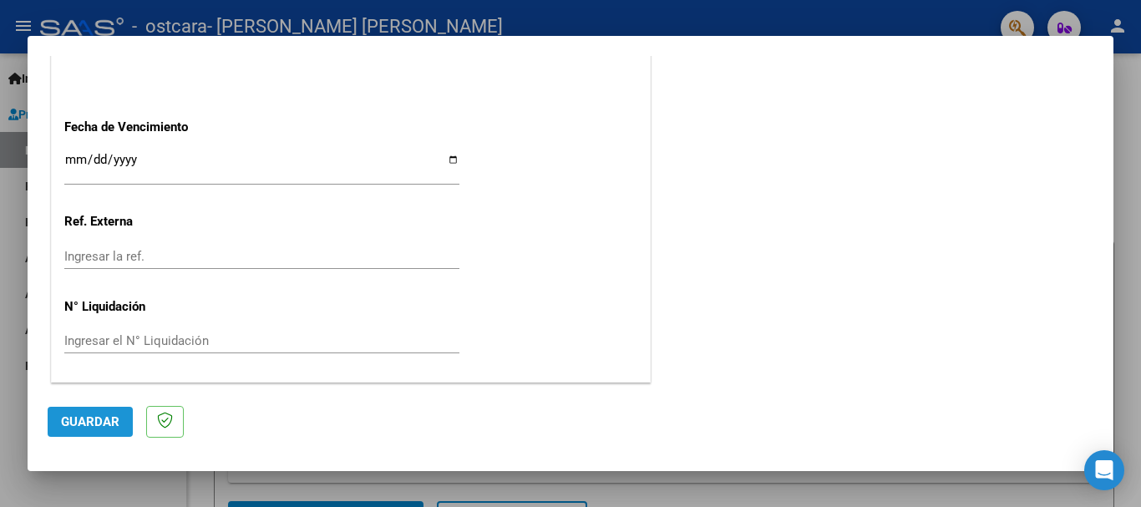
click at [94, 418] on span "Guardar" at bounding box center [90, 421] width 58 height 15
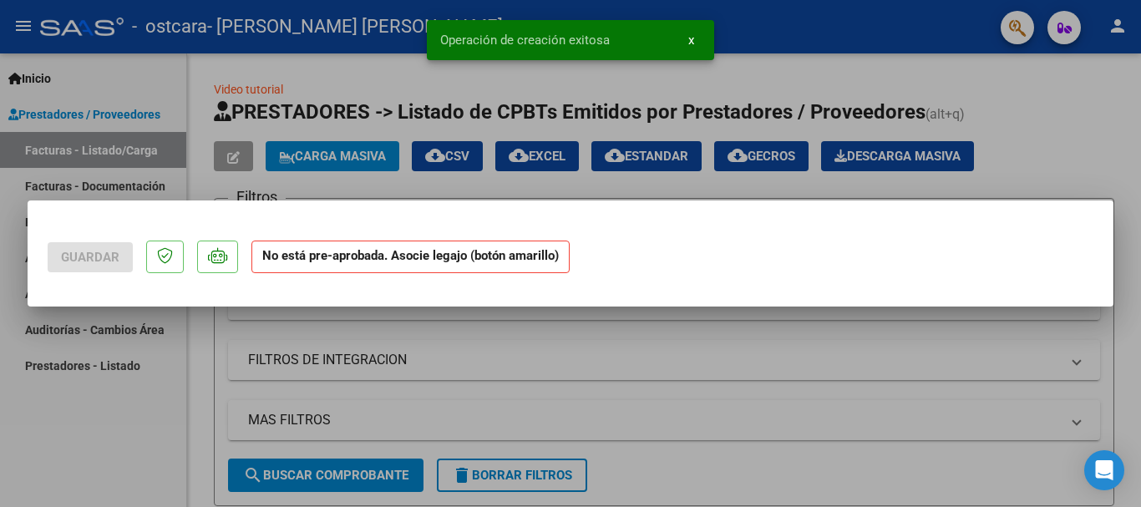
scroll to position [0, 0]
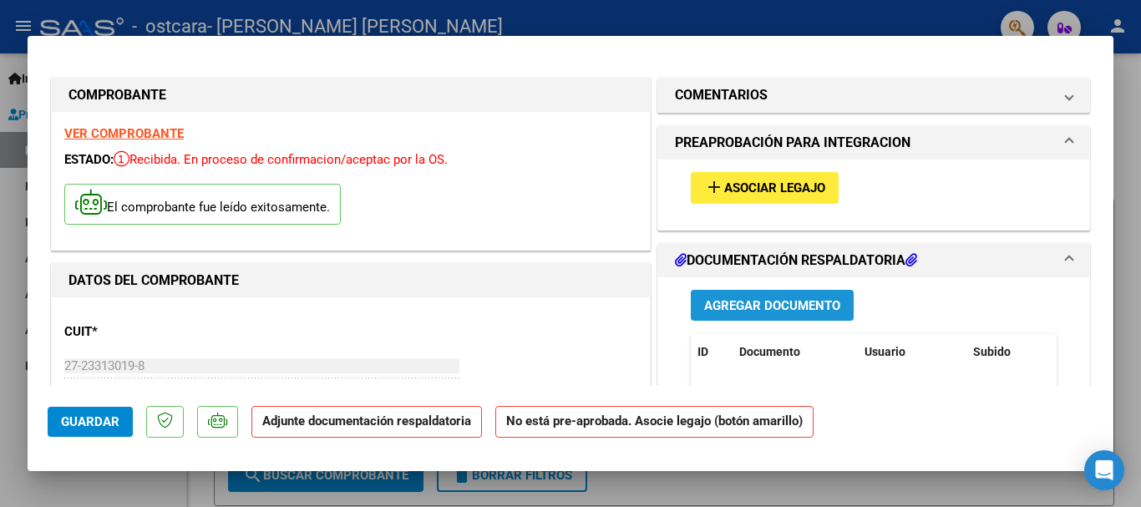
click at [758, 301] on span "Agregar Documento" at bounding box center [772, 305] width 136 height 15
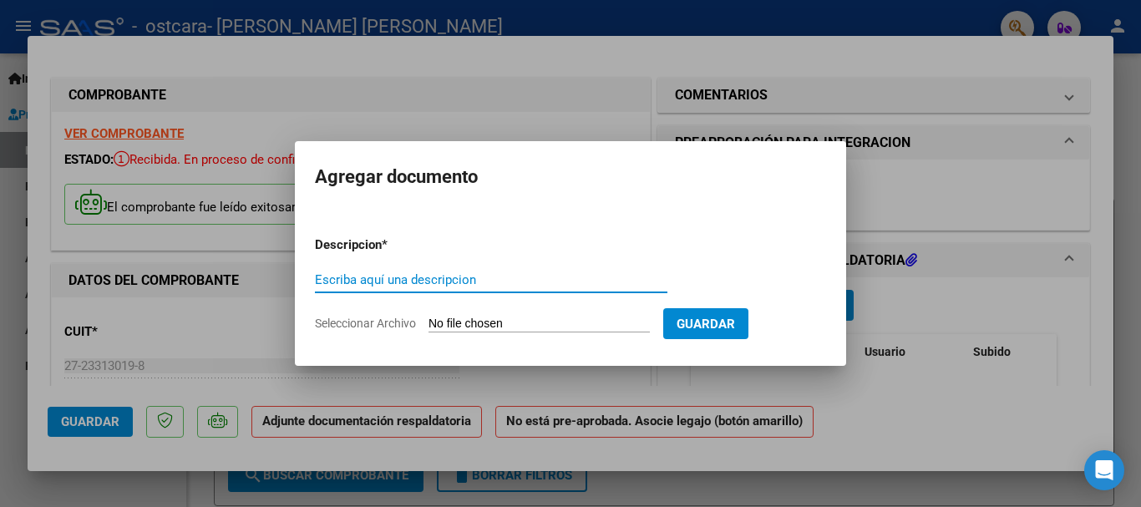
click at [498, 282] on input "Escriba aquí una descripcion" at bounding box center [491, 279] width 352 height 15
type input "Asistencia septiembre"
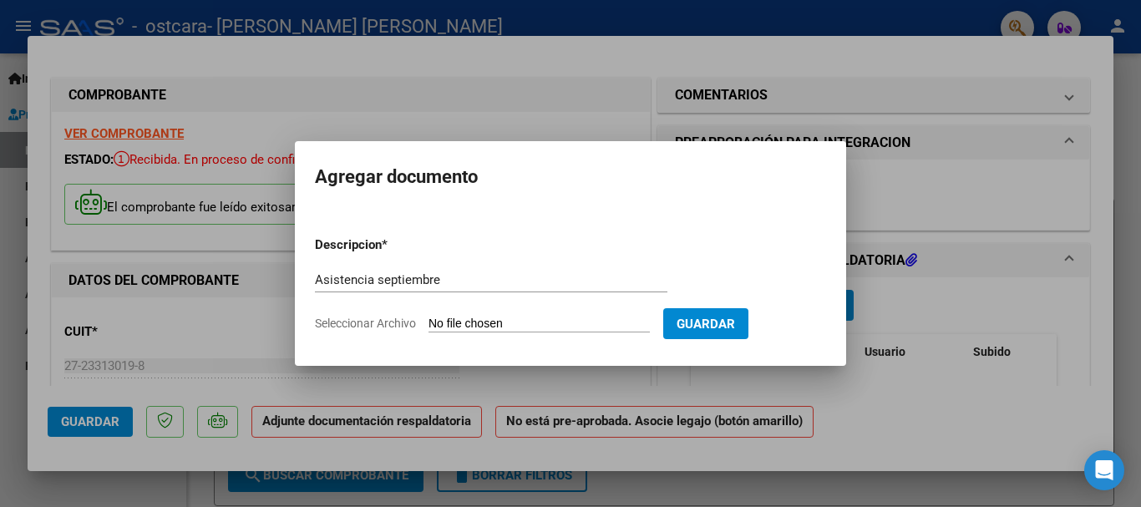
click at [590, 321] on input "Seleccionar Archivo" at bounding box center [538, 324] width 221 height 16
type input "C:\fakepath\sept asist gianna moyano.pdf"
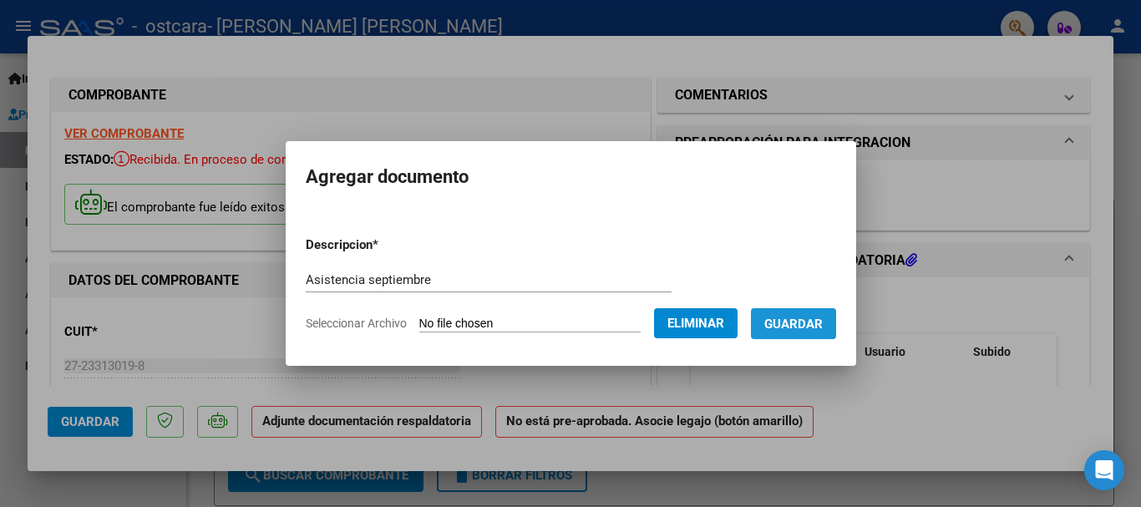
click at [812, 321] on span "Guardar" at bounding box center [793, 323] width 58 height 15
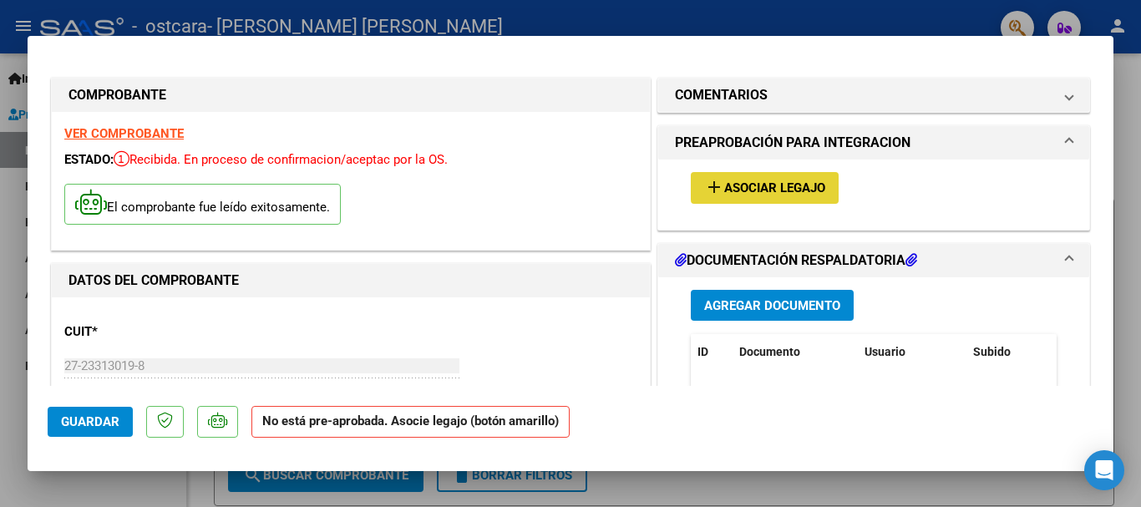
click at [799, 185] on span "Asociar Legajo" at bounding box center [774, 188] width 101 height 15
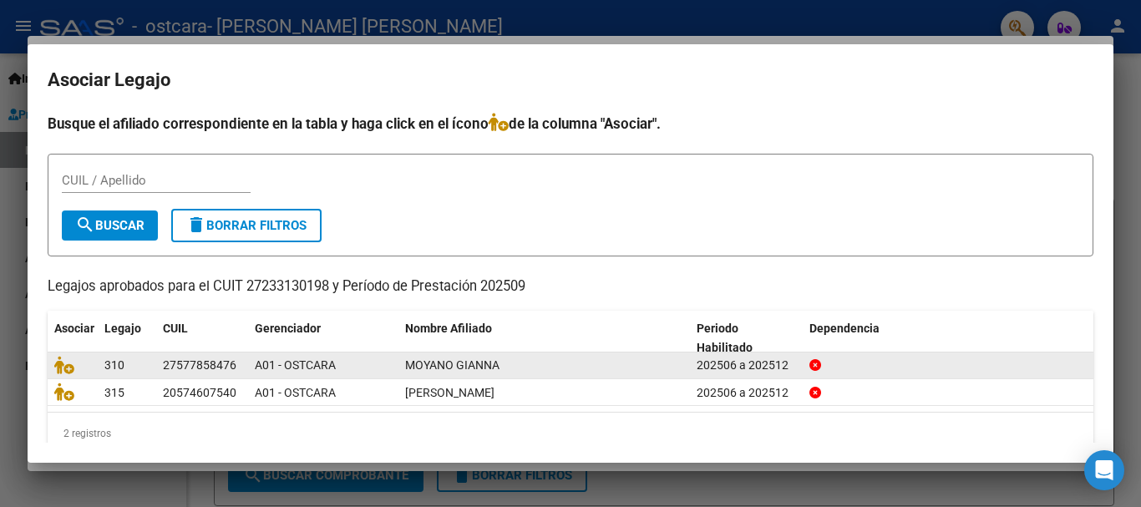
click at [430, 368] on span "MOYANO GIANNA" at bounding box center [452, 364] width 94 height 13
click at [66, 367] on icon at bounding box center [64, 365] width 20 height 18
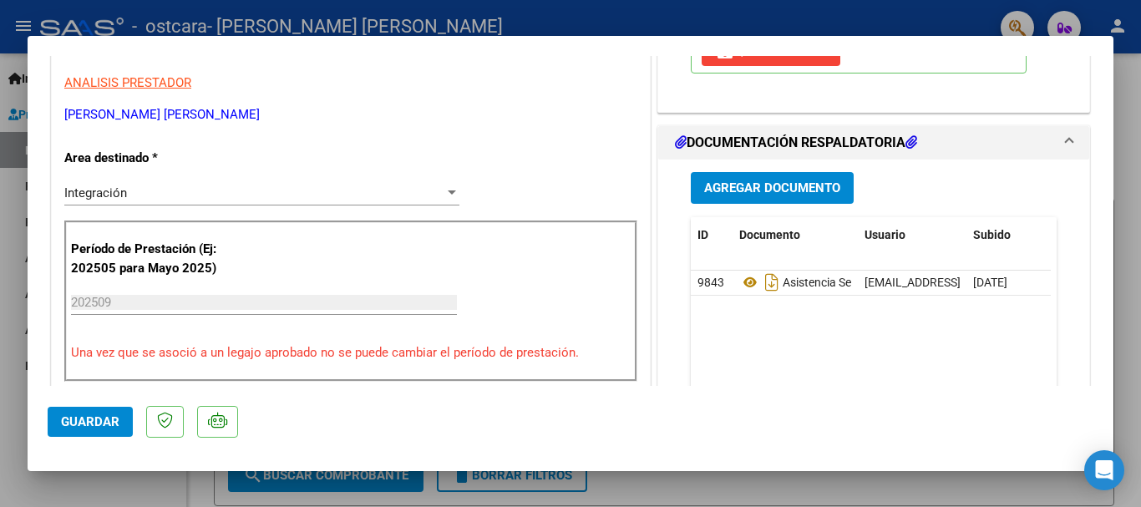
scroll to position [329, 0]
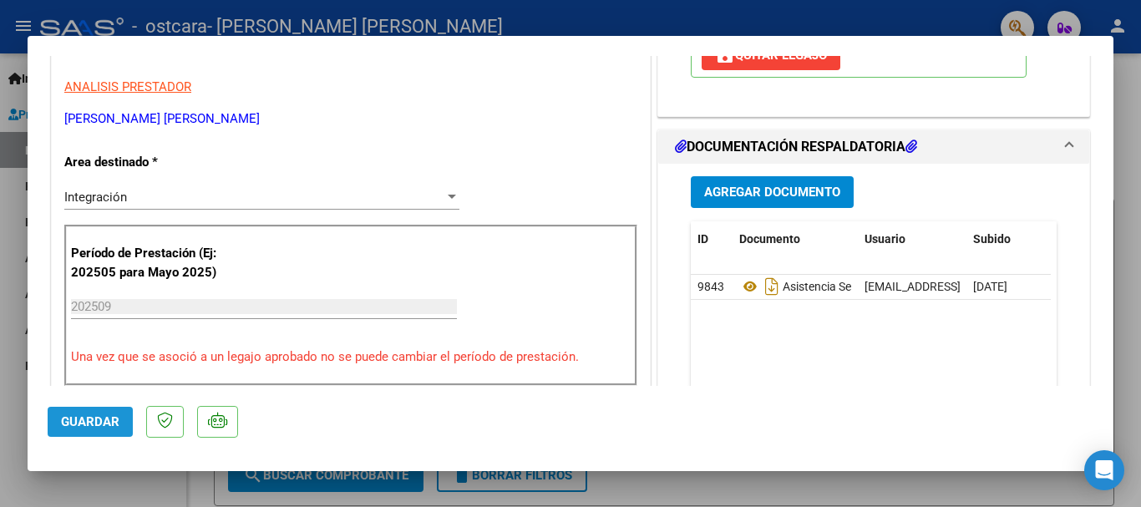
click at [103, 422] on span "Guardar" at bounding box center [90, 421] width 58 height 15
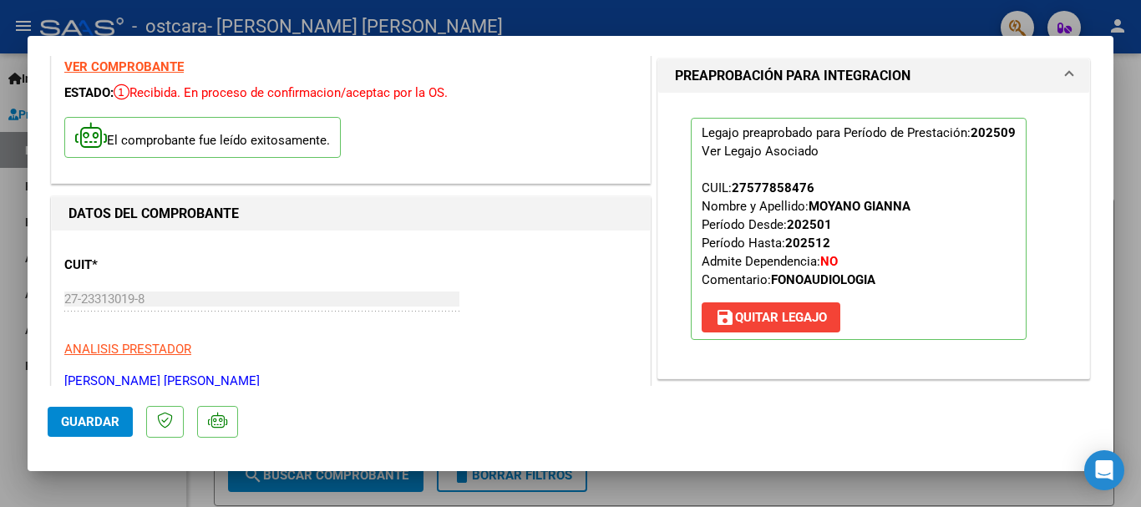
scroll to position [0, 0]
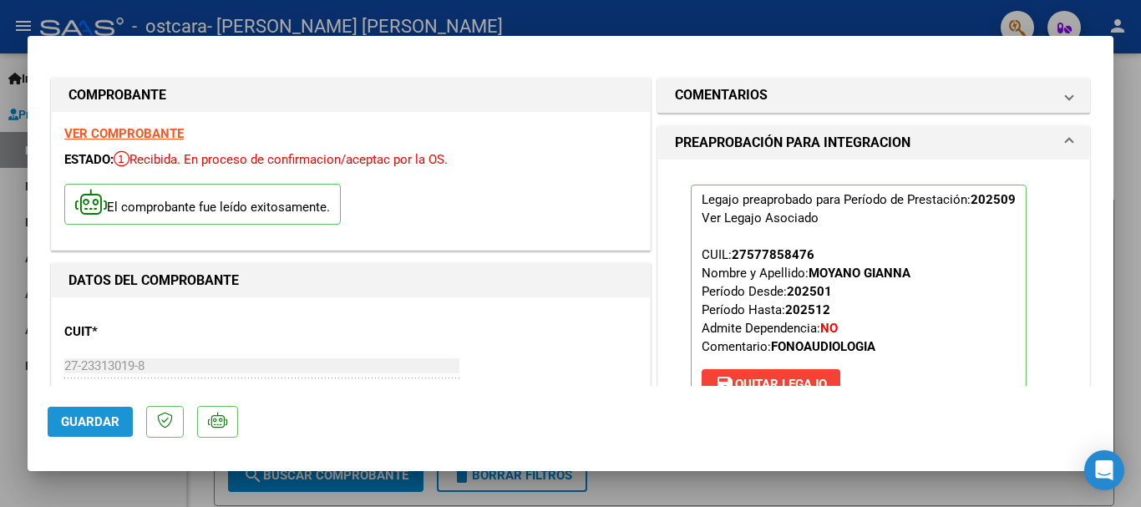
click at [104, 417] on span "Guardar" at bounding box center [90, 421] width 58 height 15
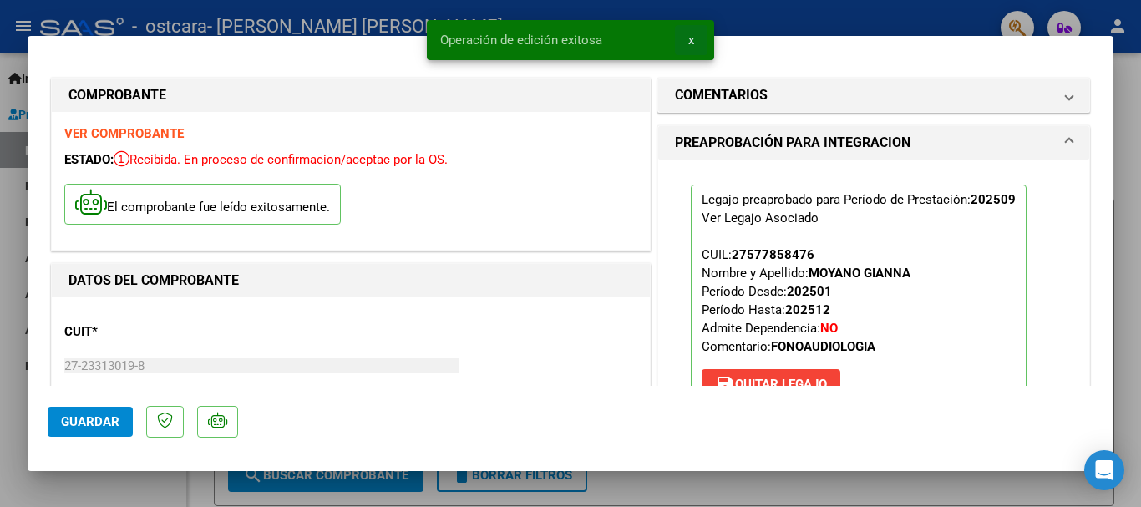
click at [690, 42] on span "x" at bounding box center [691, 40] width 6 height 15
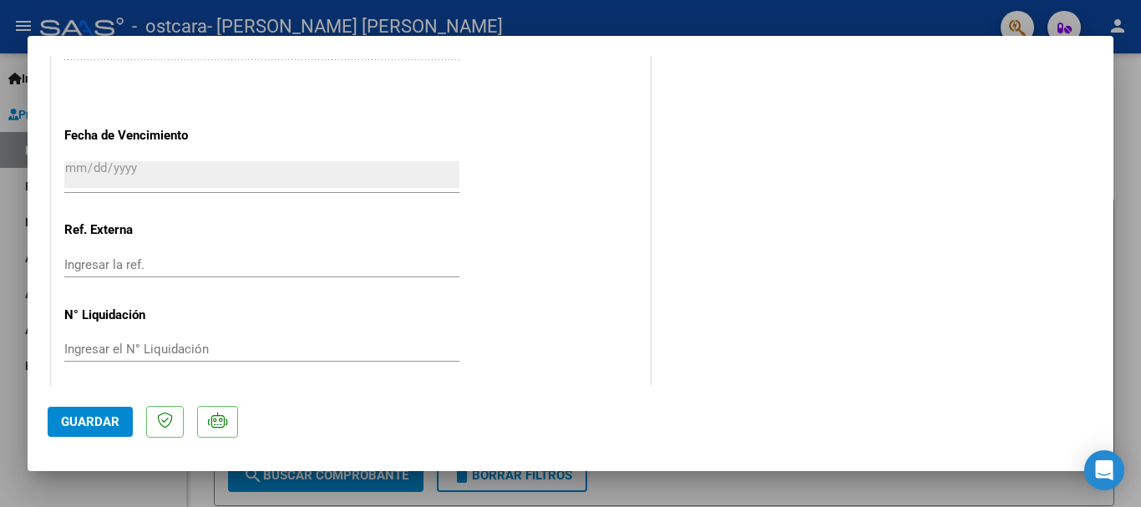
scroll to position [1165, 0]
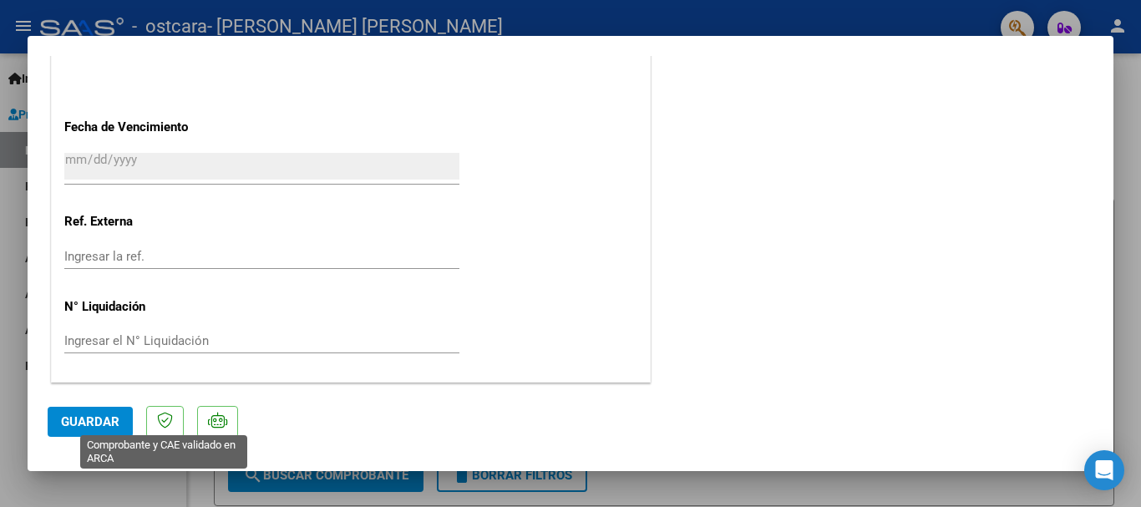
click at [165, 423] on icon at bounding box center [165, 420] width 16 height 17
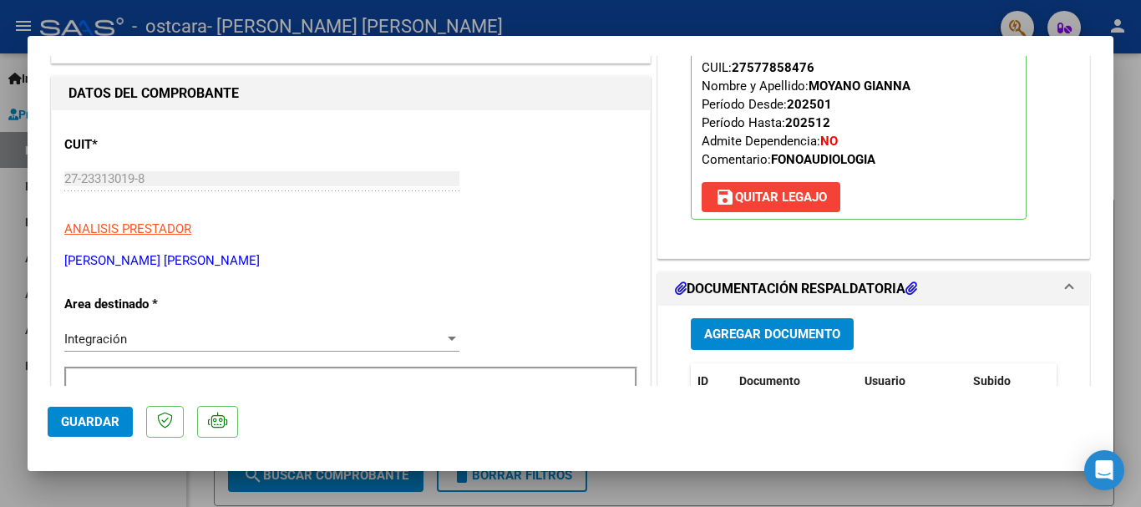
scroll to position [0, 0]
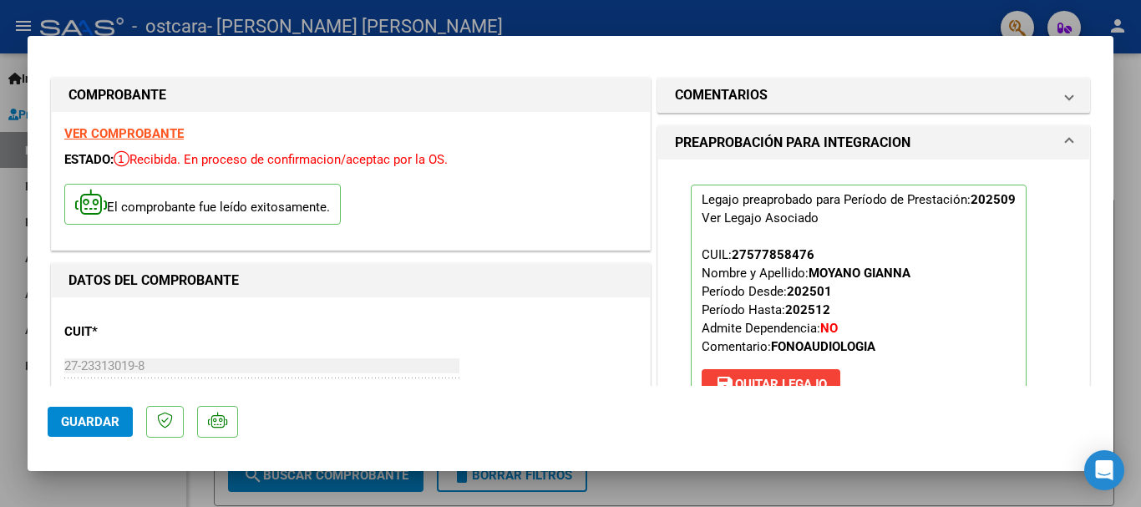
click at [134, 136] on strong "VER COMPROBANTE" at bounding box center [123, 133] width 119 height 15
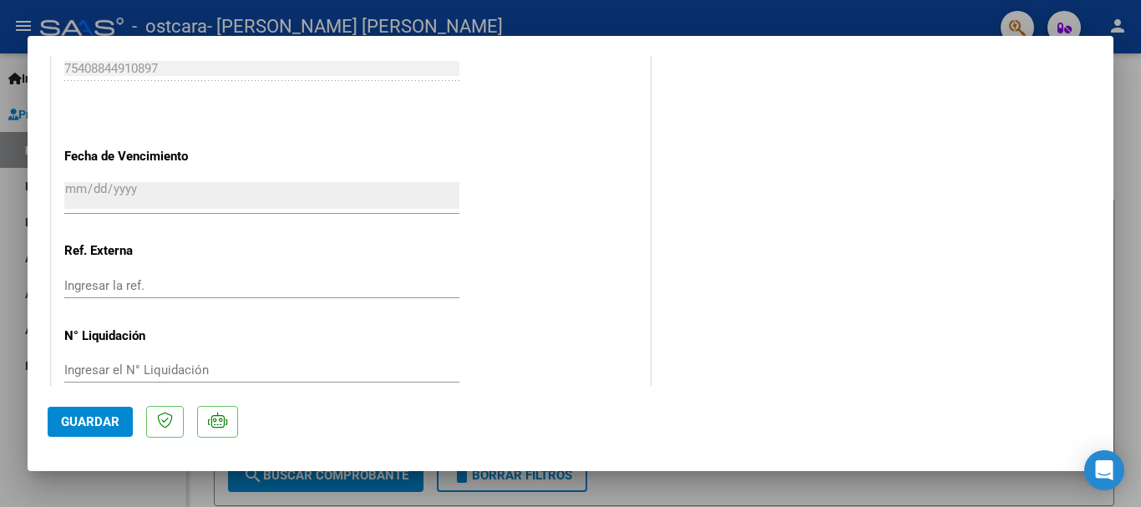
scroll to position [1165, 0]
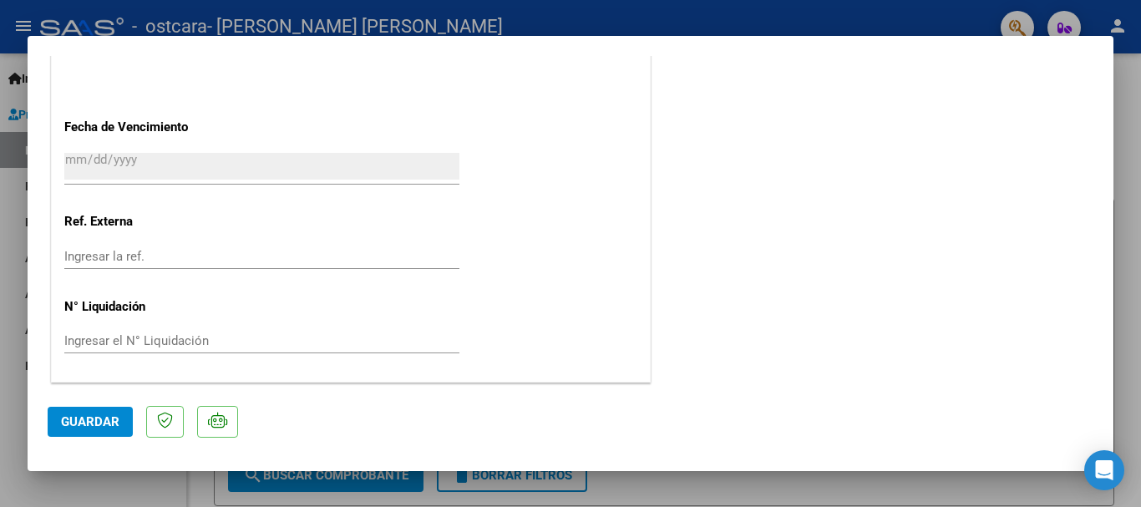
click at [21, 24] on div at bounding box center [570, 253] width 1141 height 507
type input "$ 0,00"
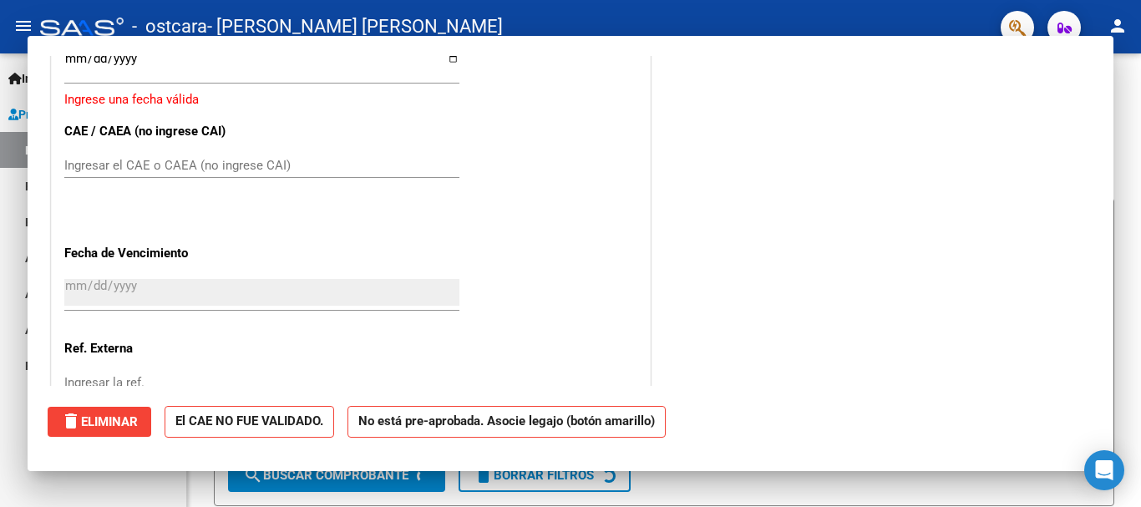
scroll to position [0, 0]
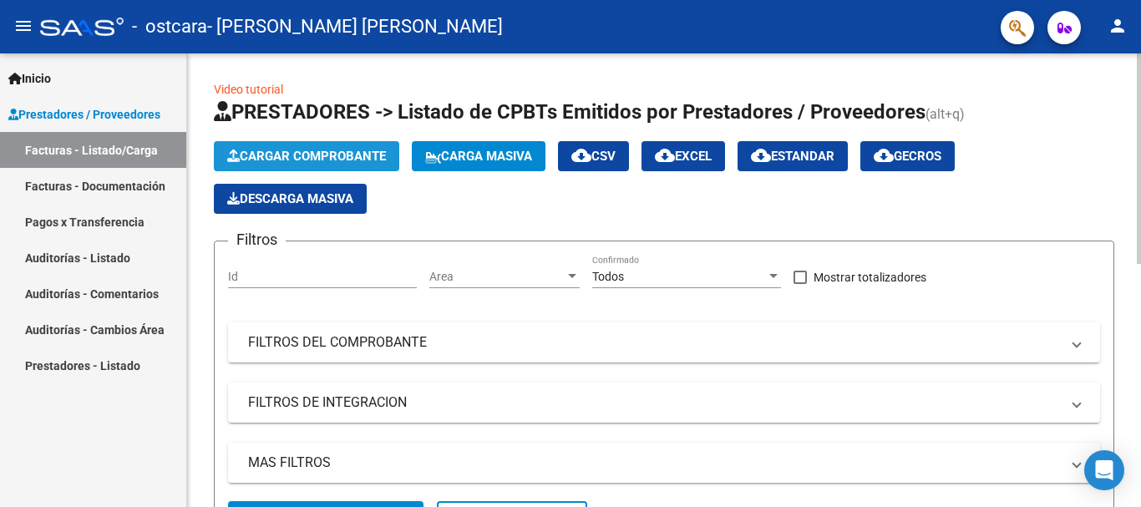
click at [281, 154] on span "Cargar Comprobante" at bounding box center [306, 156] width 159 height 15
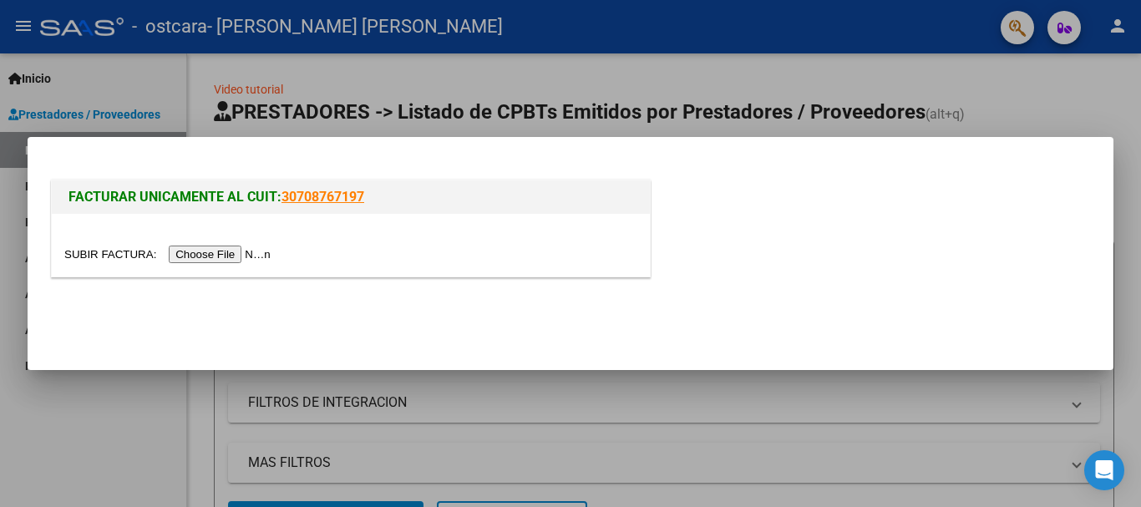
click at [215, 252] on input "file" at bounding box center [169, 254] width 211 height 18
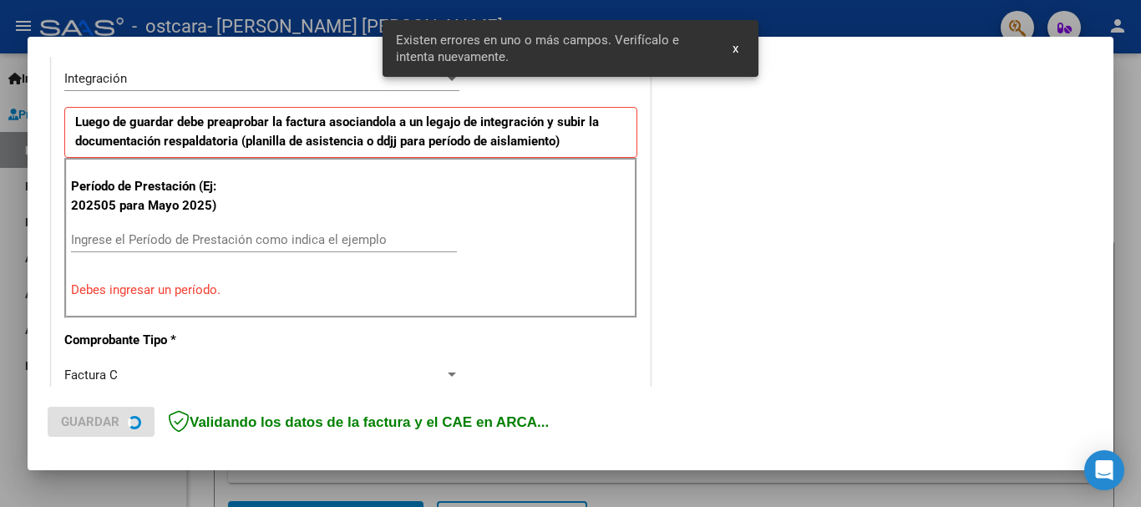
scroll to position [417, 0]
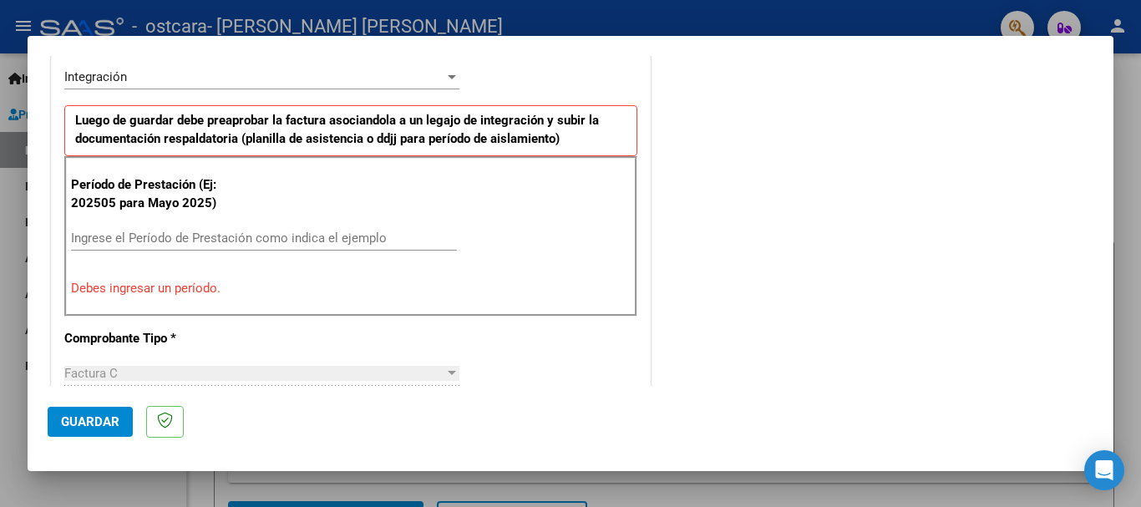
click at [239, 229] on div "Ingrese el Período de Prestación como indica el ejemplo" at bounding box center [264, 237] width 386 height 25
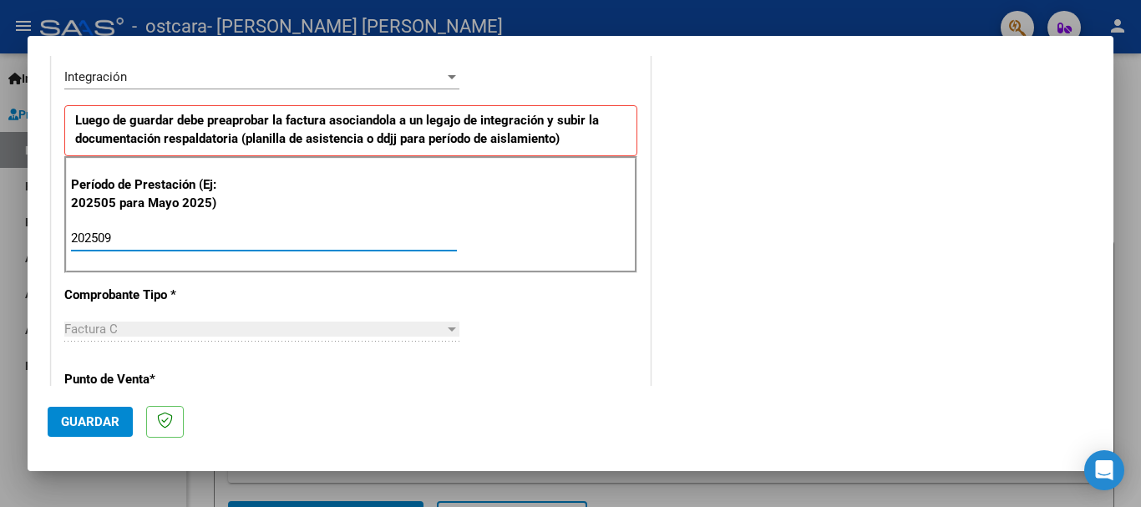
type input "202509"
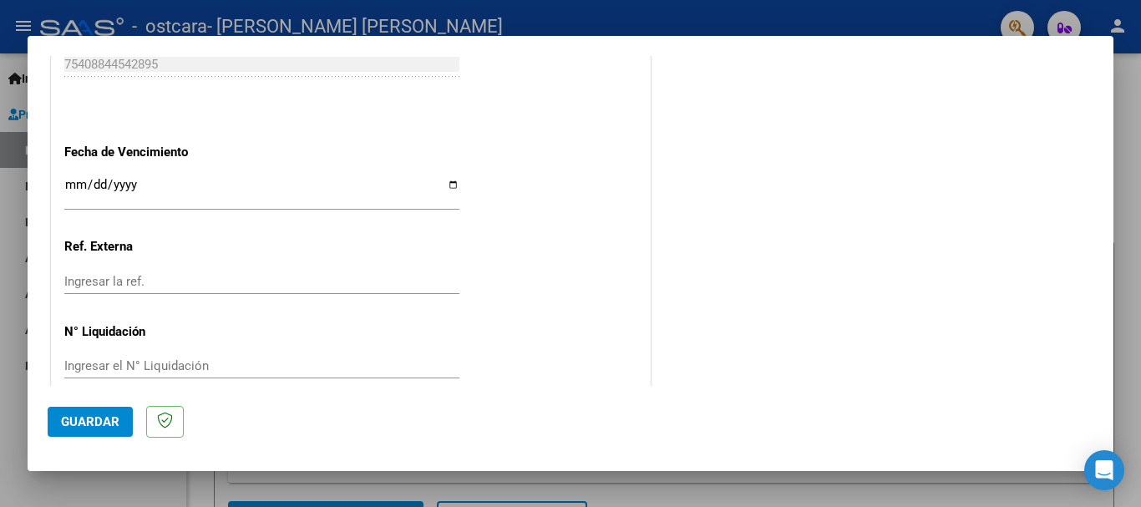
scroll to position [1129, 0]
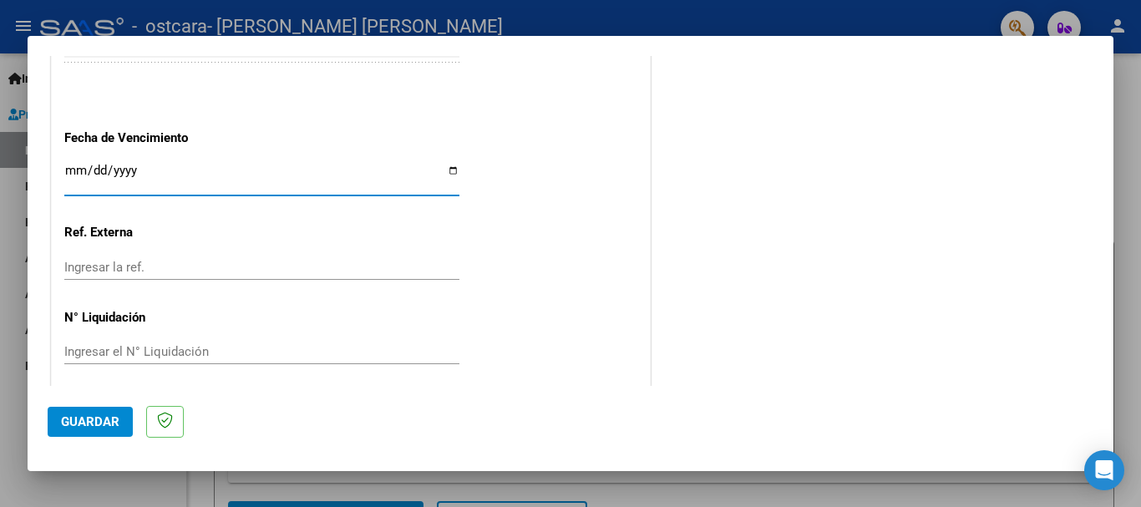
click at [84, 175] on input "Ingresar la fecha" at bounding box center [261, 177] width 395 height 27
click at [445, 172] on input "Ingresar la fecha" at bounding box center [261, 177] width 395 height 27
type input "2025-10-16"
click at [94, 419] on span "Guardar" at bounding box center [90, 421] width 58 height 15
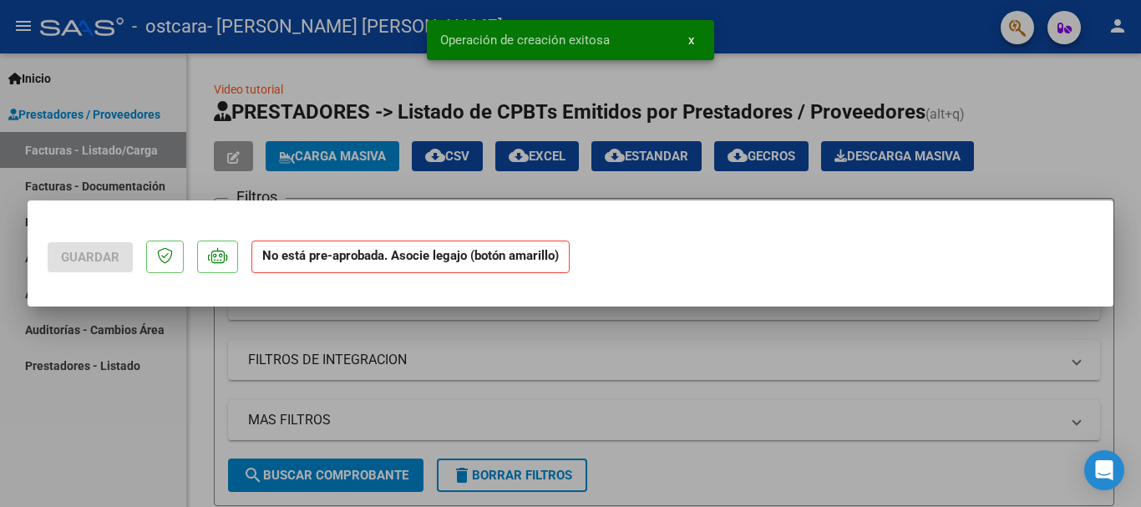
scroll to position [0, 0]
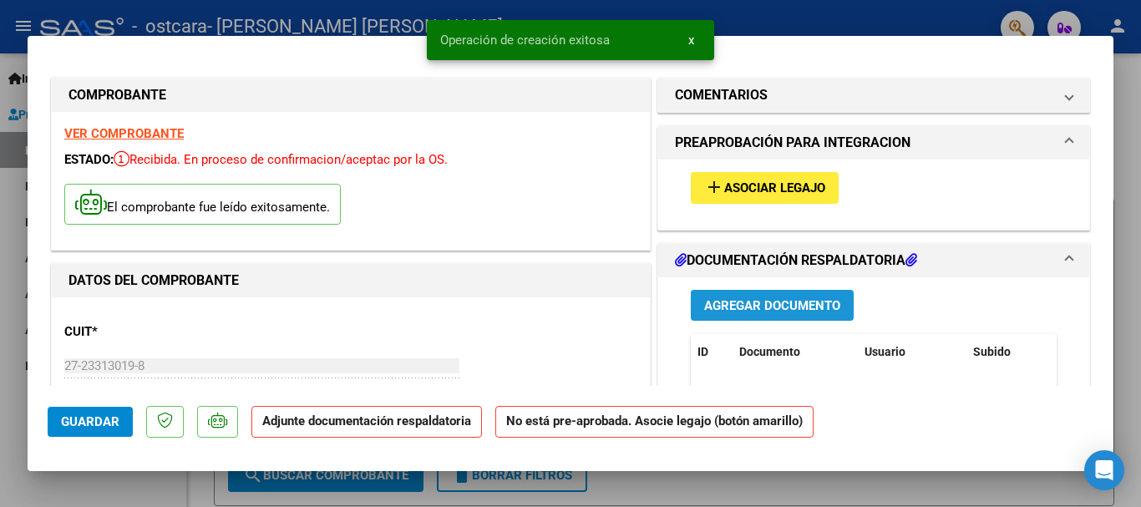
click at [727, 311] on span "Agregar Documento" at bounding box center [772, 305] width 136 height 15
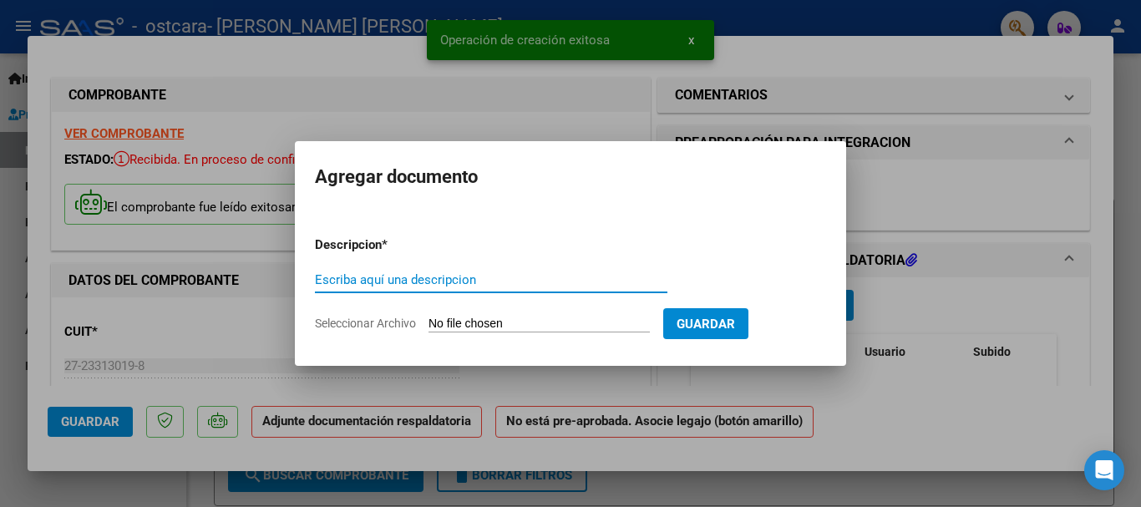
click at [484, 276] on input "Escriba aquí una descripcion" at bounding box center [491, 279] width 352 height 15
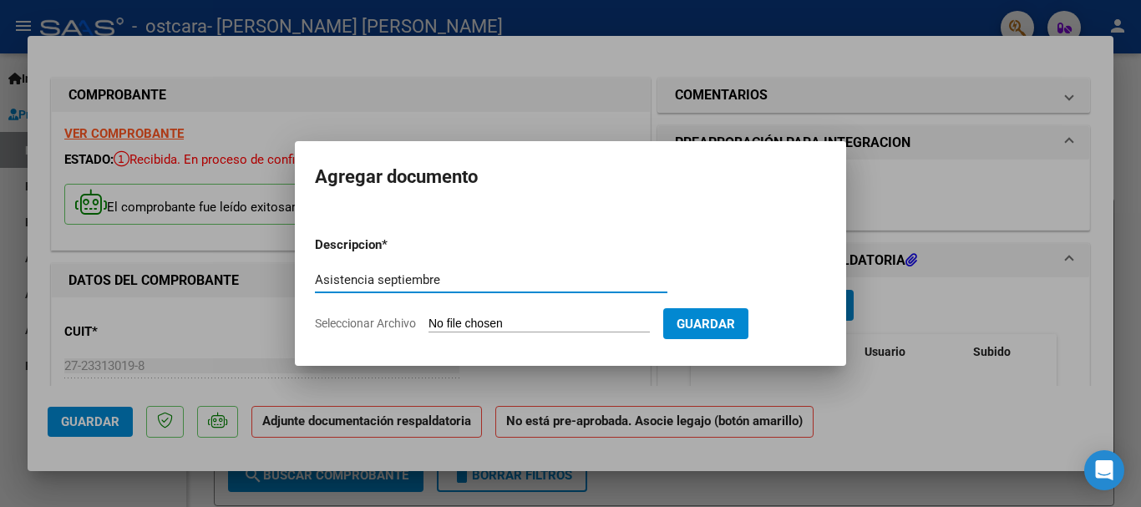
type input "Asistencia septiembre"
click at [545, 324] on input "Seleccionar Archivo" at bounding box center [538, 324] width 221 height 16
type input "C:\fakepath\sept asist miqueas grioglio.pdf"
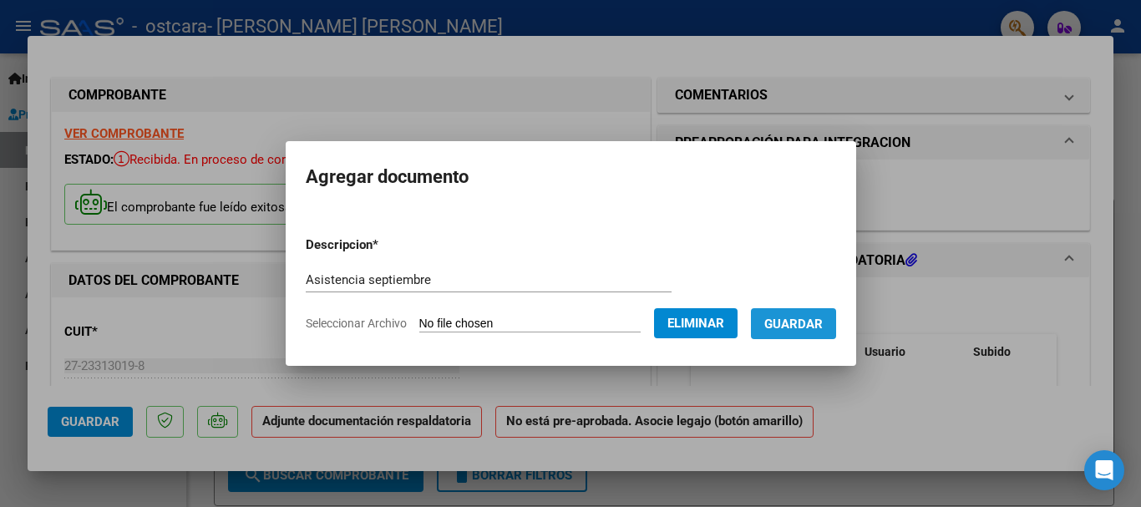
click at [817, 326] on span "Guardar" at bounding box center [793, 323] width 58 height 15
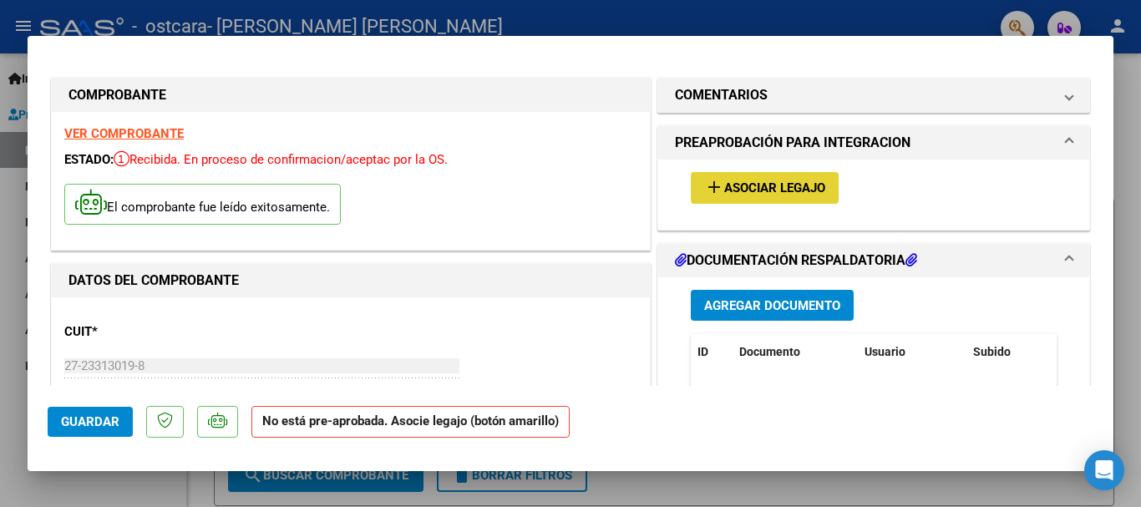
click at [765, 186] on span "Asociar Legajo" at bounding box center [774, 188] width 101 height 15
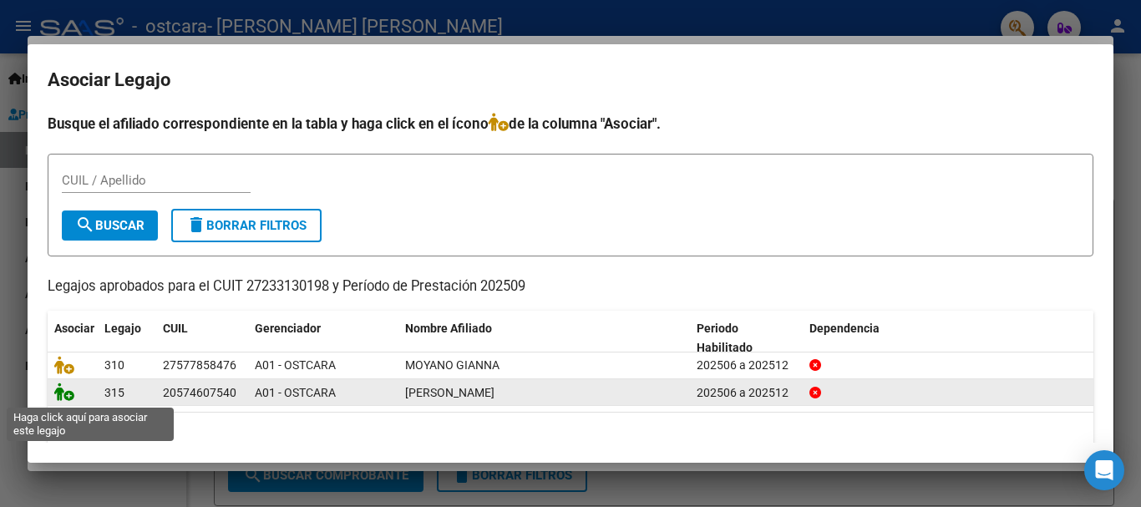
click at [70, 393] on icon at bounding box center [64, 391] width 20 height 18
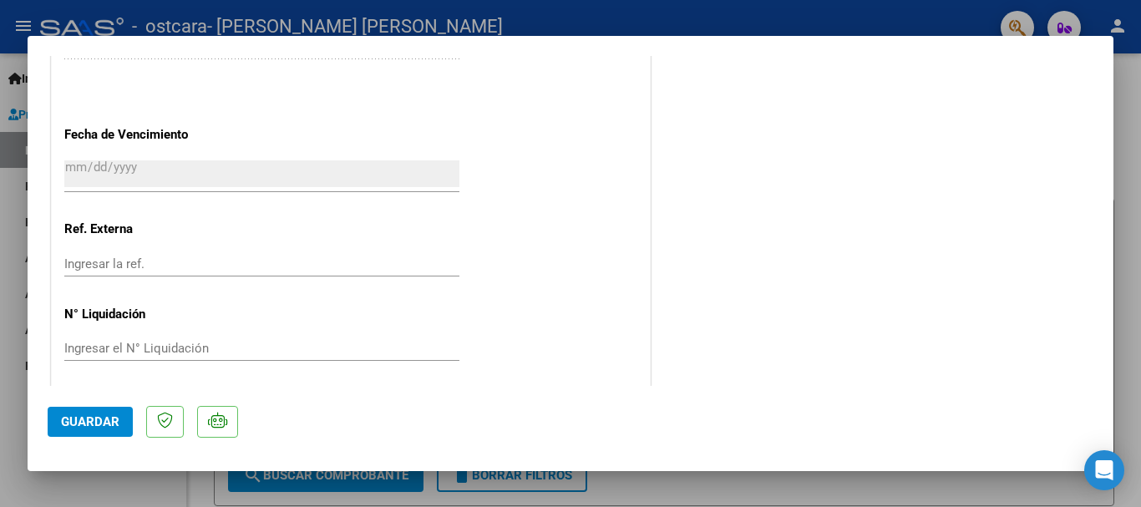
scroll to position [1165, 0]
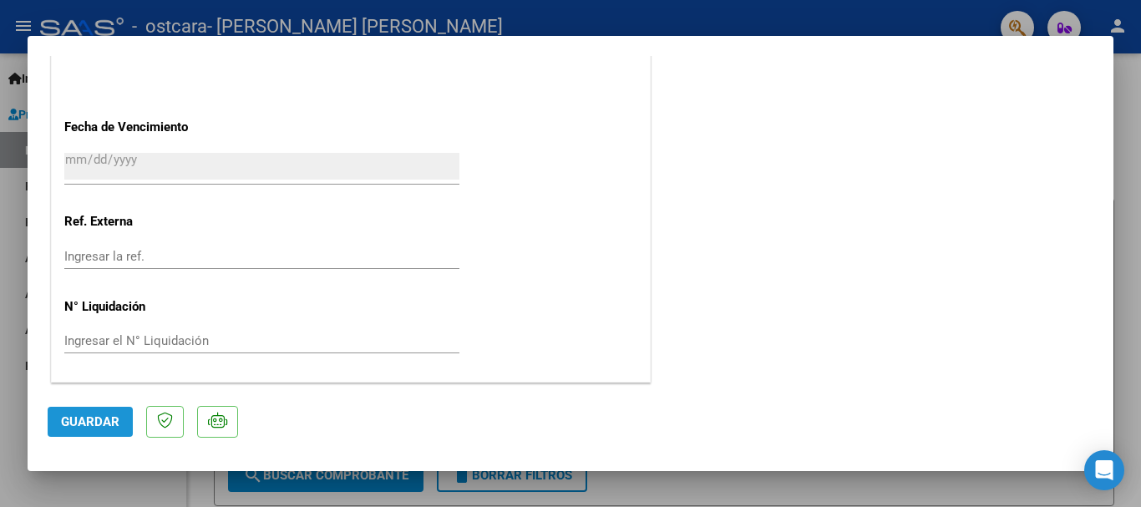
click at [84, 414] on span "Guardar" at bounding box center [90, 421] width 58 height 15
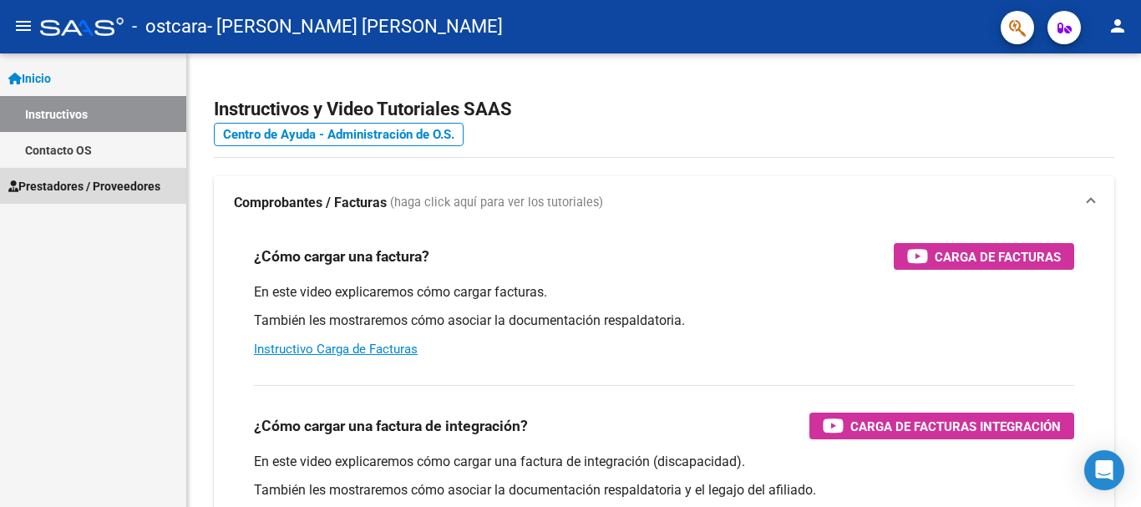
click at [86, 183] on span "Prestadores / Proveedores" at bounding box center [84, 186] width 152 height 18
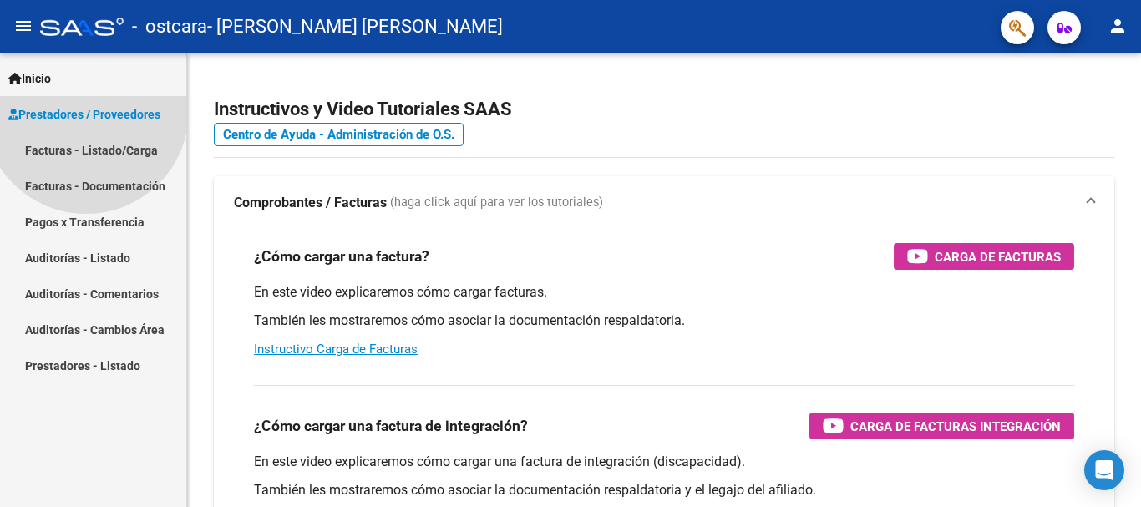
click at [86, 124] on span "Prestadores / Proveedores" at bounding box center [84, 114] width 152 height 18
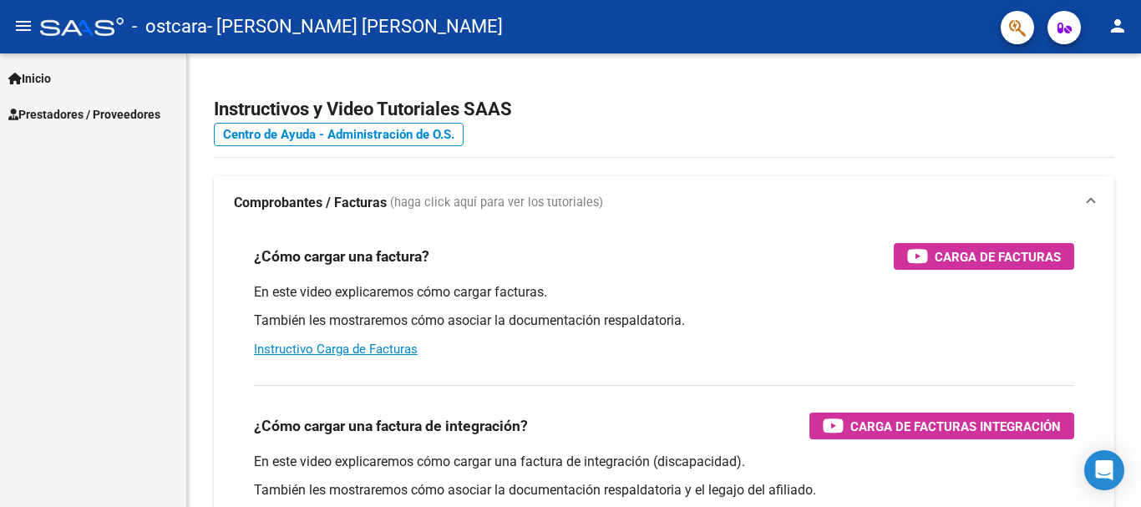
click at [112, 113] on span "Prestadores / Proveedores" at bounding box center [84, 114] width 152 height 18
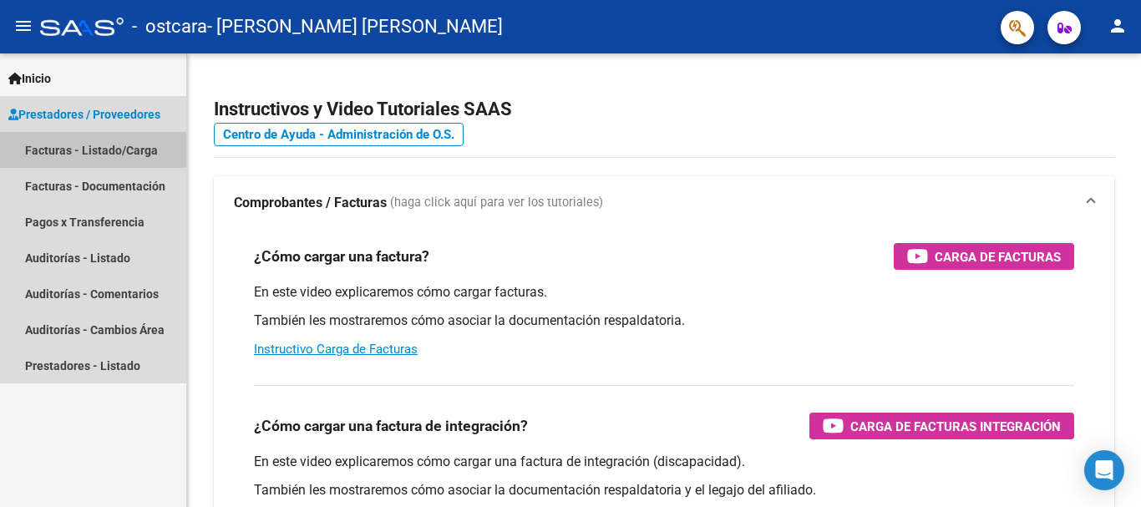
click at [111, 149] on link "Facturas - Listado/Carga" at bounding box center [93, 150] width 186 height 36
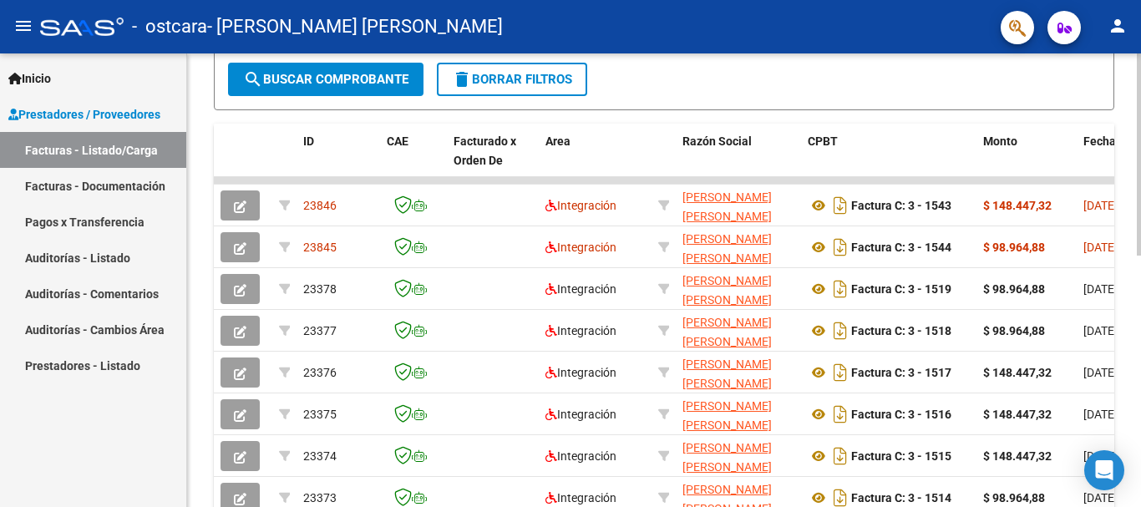
scroll to position [473, 0]
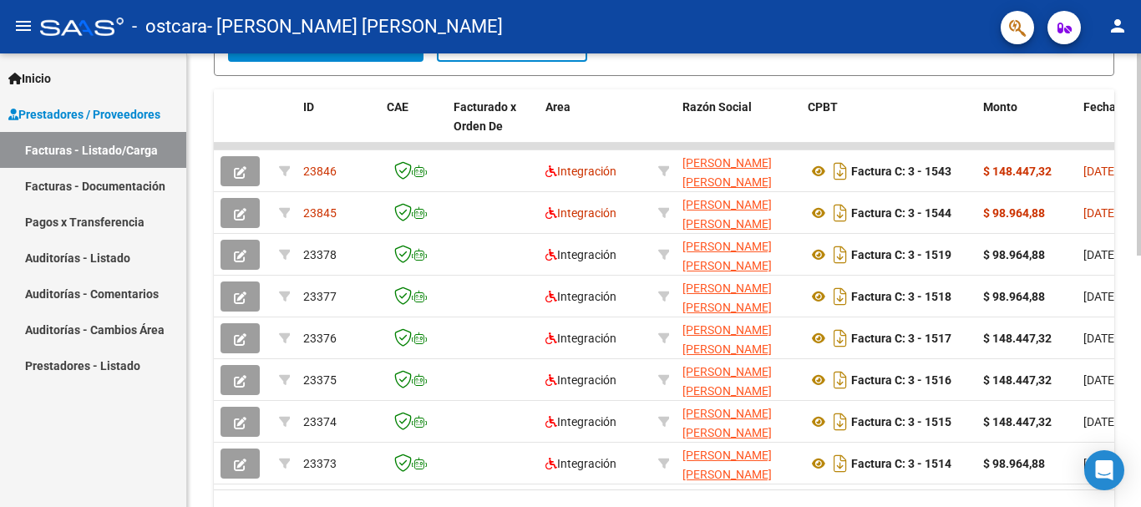
click at [1127, 388] on div "Video tutorial PRESTADORES -> Listado de CPBTs Emitidos por Prestadores / Prove…" at bounding box center [666, 83] width 958 height 1005
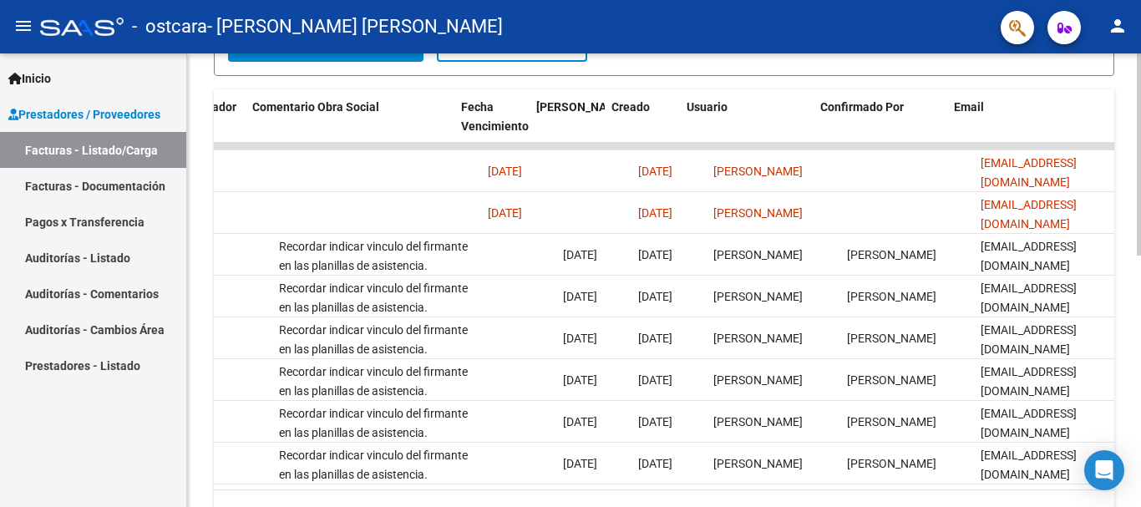
scroll to position [0, 2620]
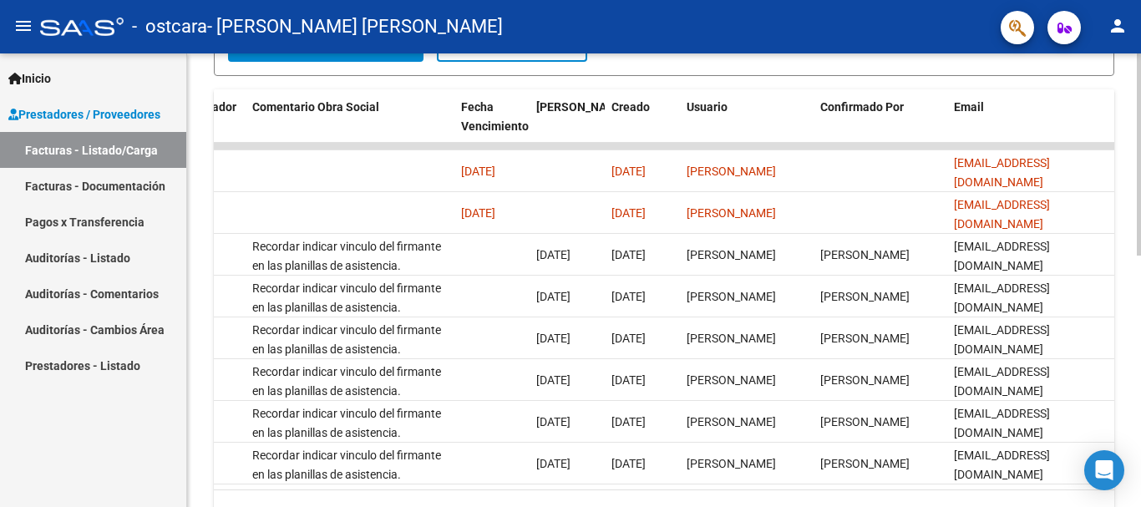
click at [989, 504] on div "8 total" at bounding box center [664, 511] width 900 height 42
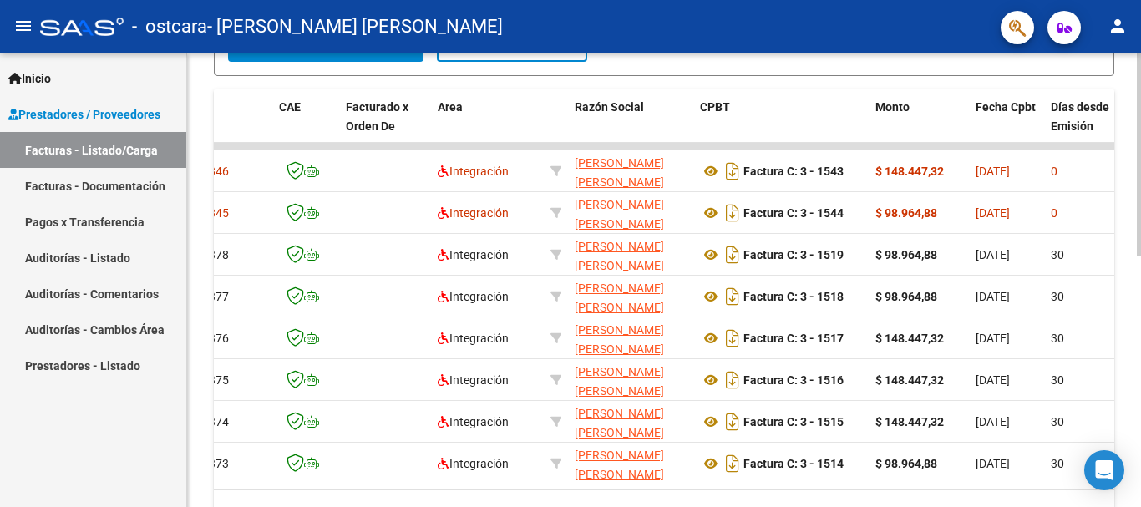
scroll to position [0, 0]
